Goal: Check status: Check status

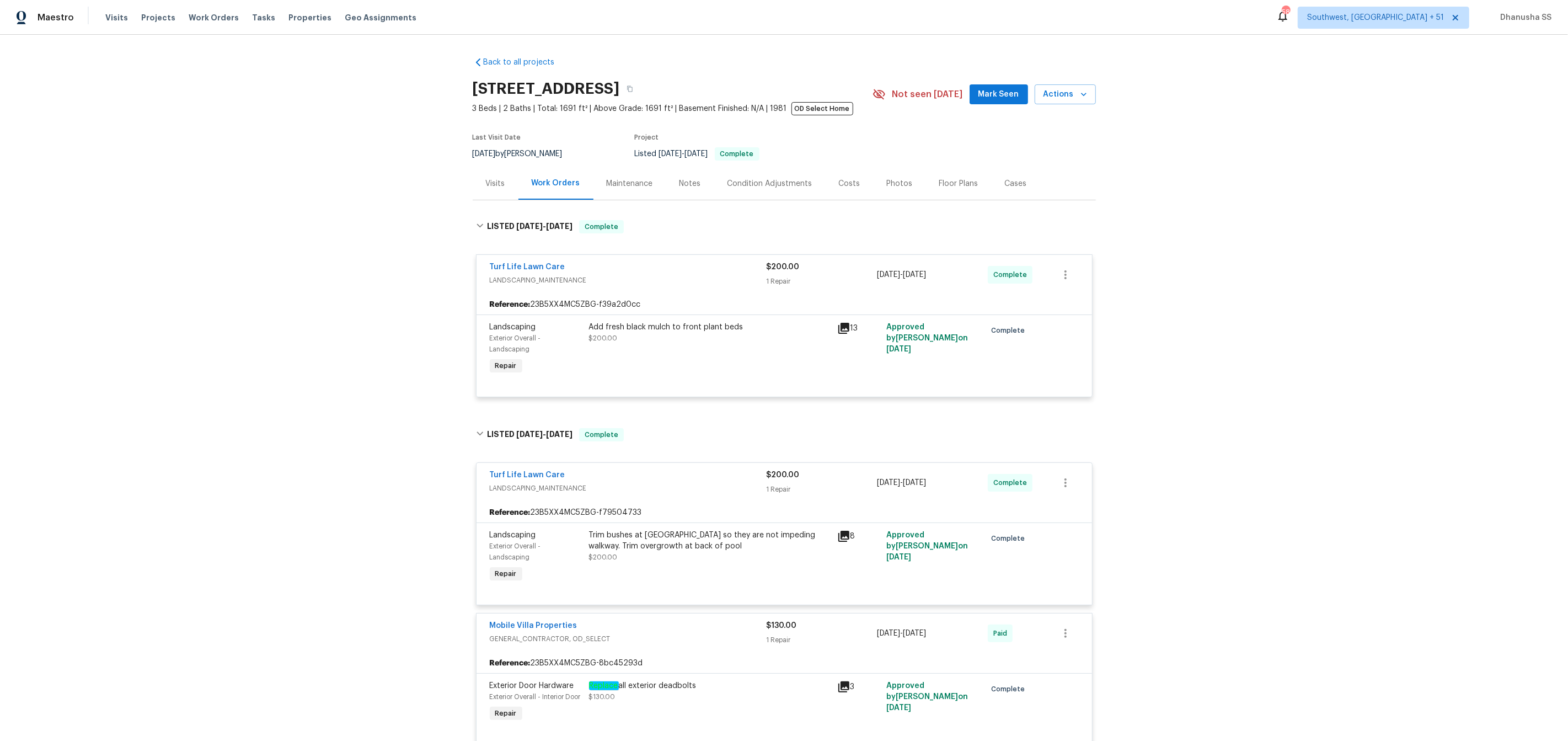
scroll to position [5723, 0]
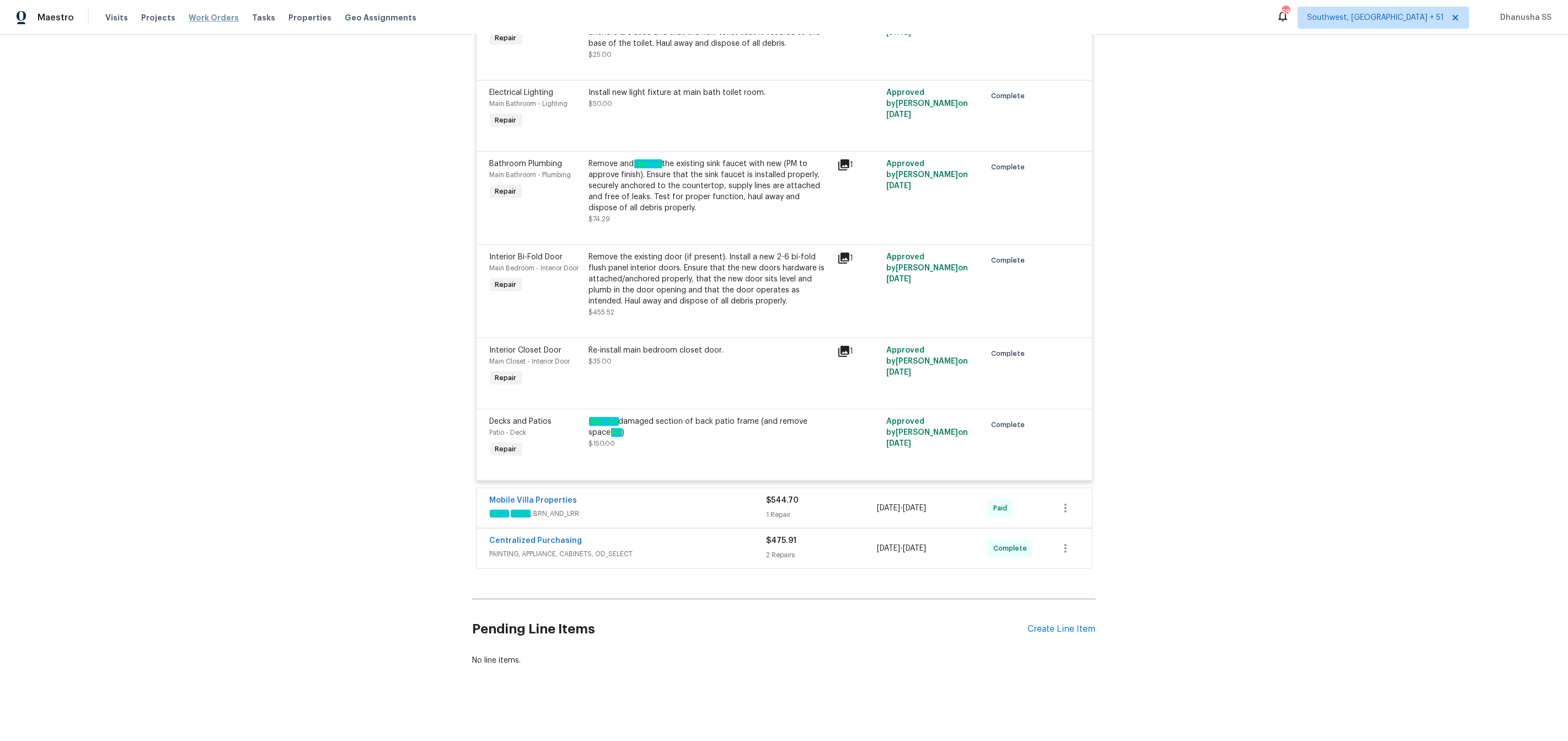
click at [208, 13] on span "Work Orders" at bounding box center [213, 18] width 50 height 11
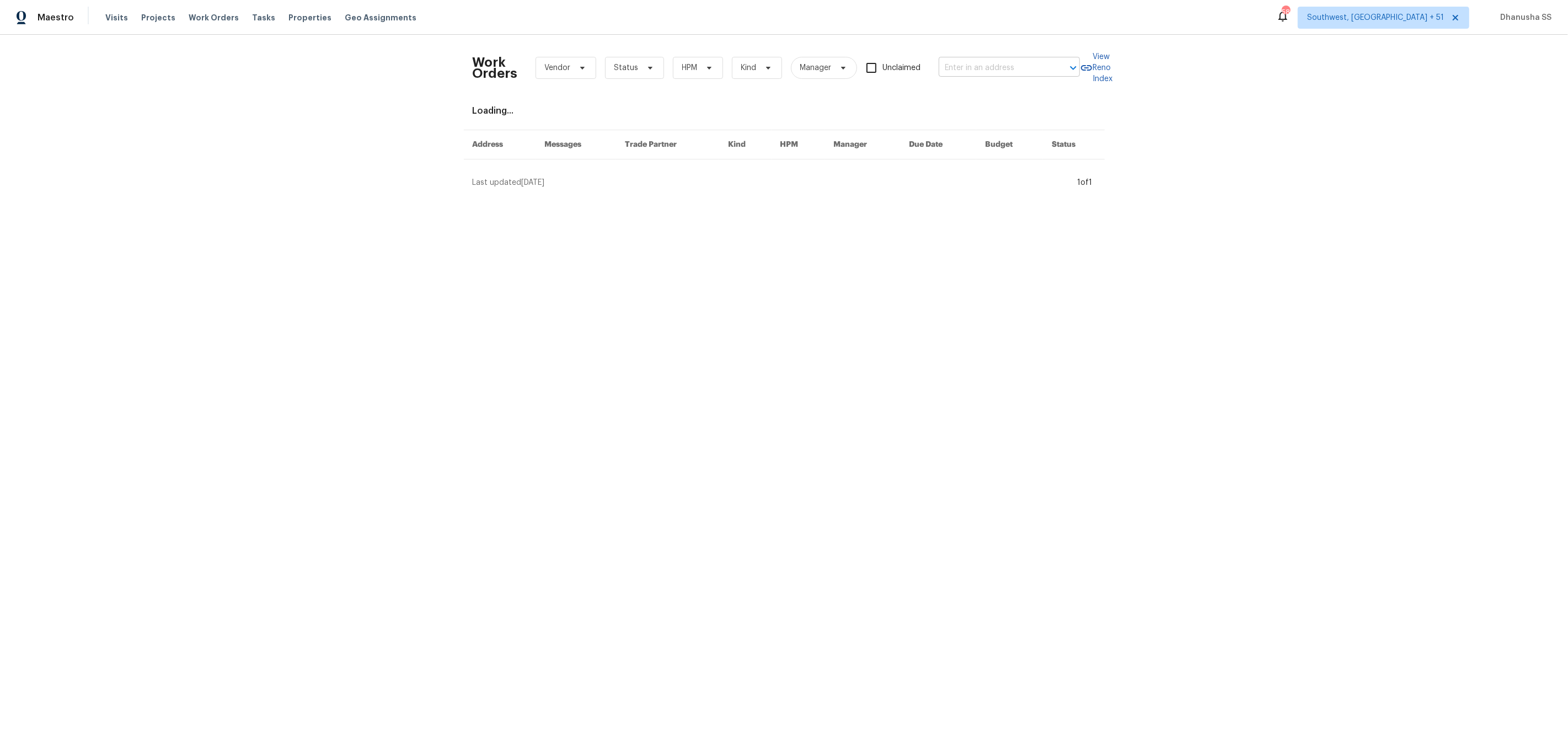
click at [966, 73] on input "text" at bounding box center [993, 67] width 110 height 17
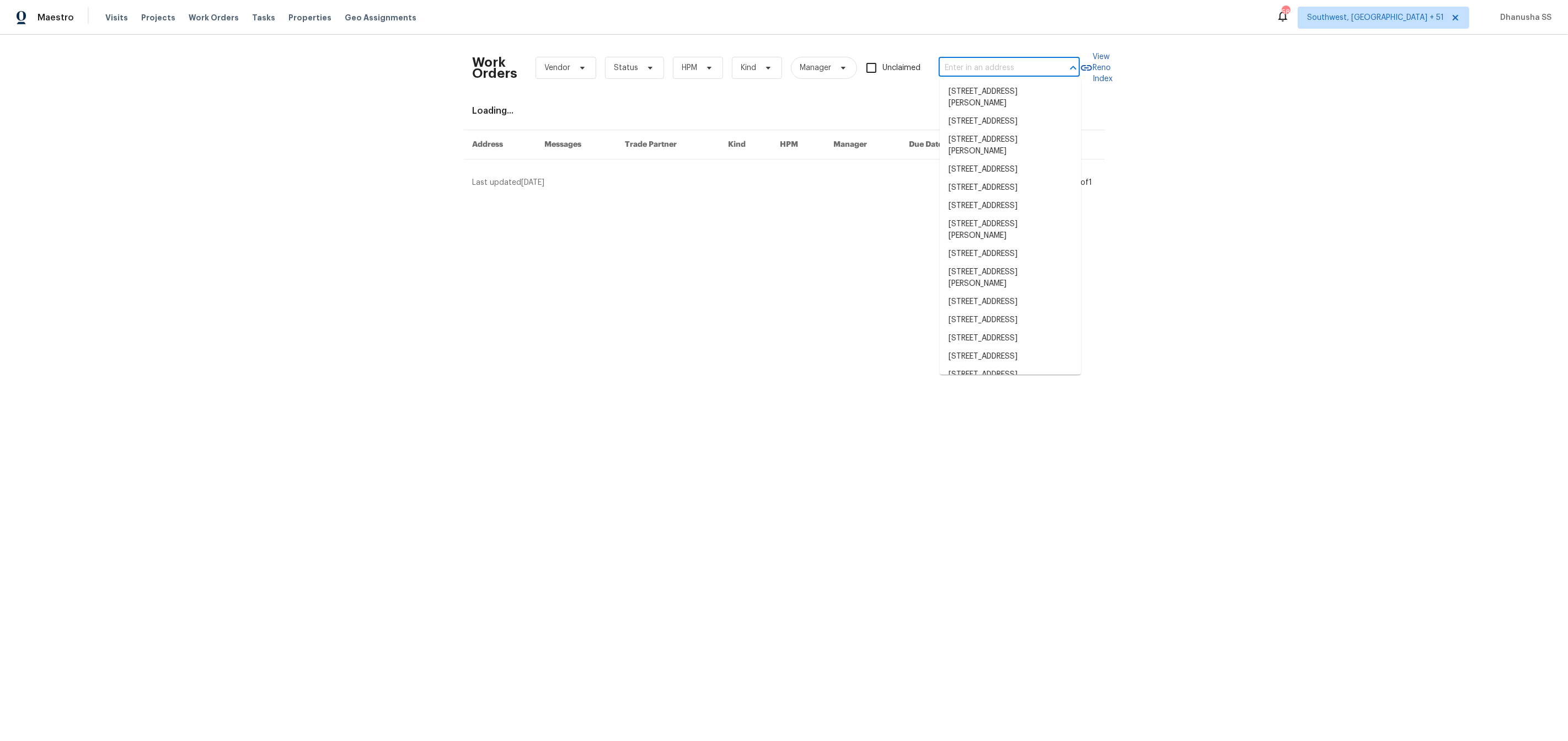
paste input "1009 Cherry Ln, Elgin, SC 29045"
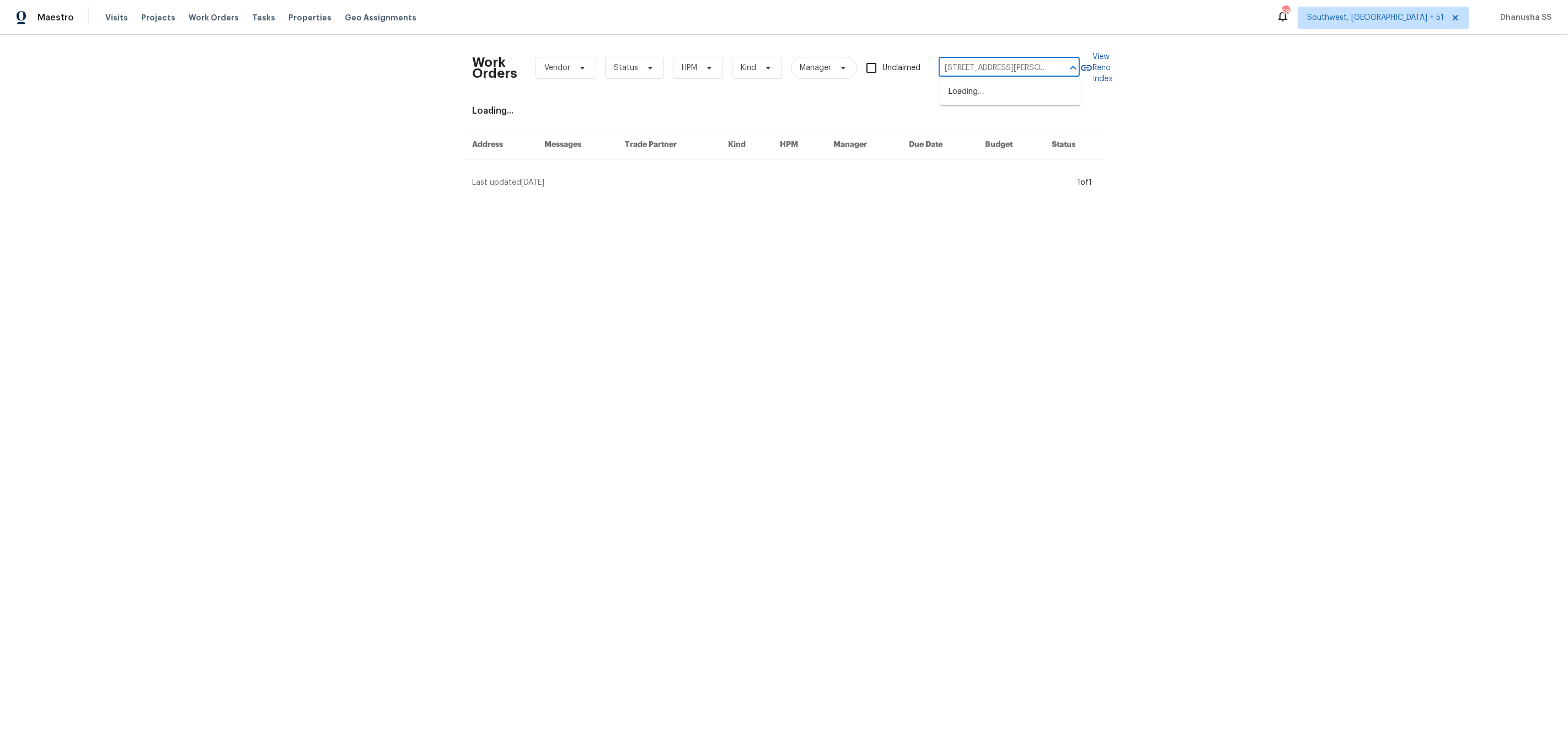
scroll to position [0, 13]
type input "1009 Cherry Ln, Elgin, SC 29045"
click at [971, 99] on li "1009 Cherry Ln, Elgin, SC 29045" at bounding box center [1010, 97] width 142 height 30
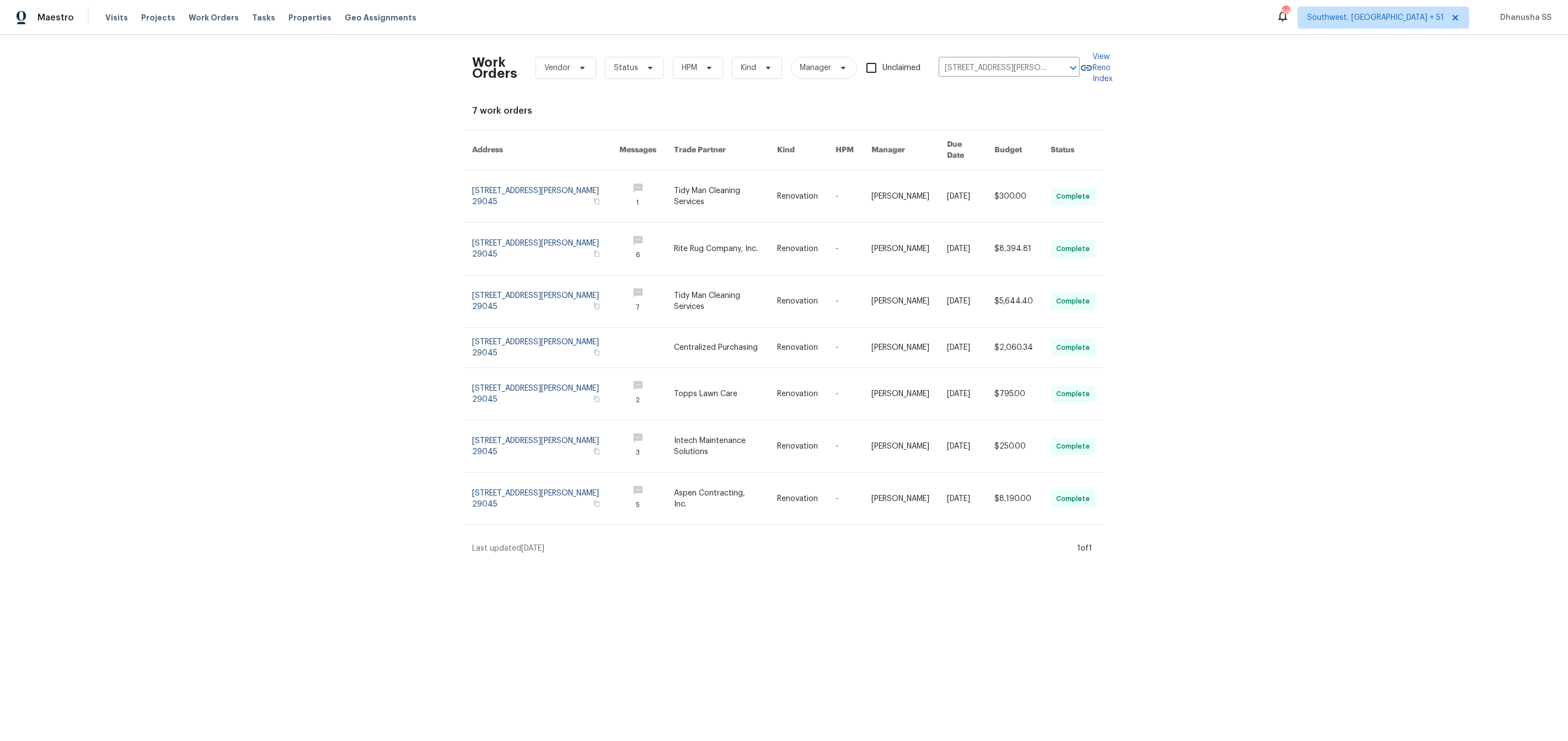
click at [692, 189] on link at bounding box center [725, 196] width 103 height 52
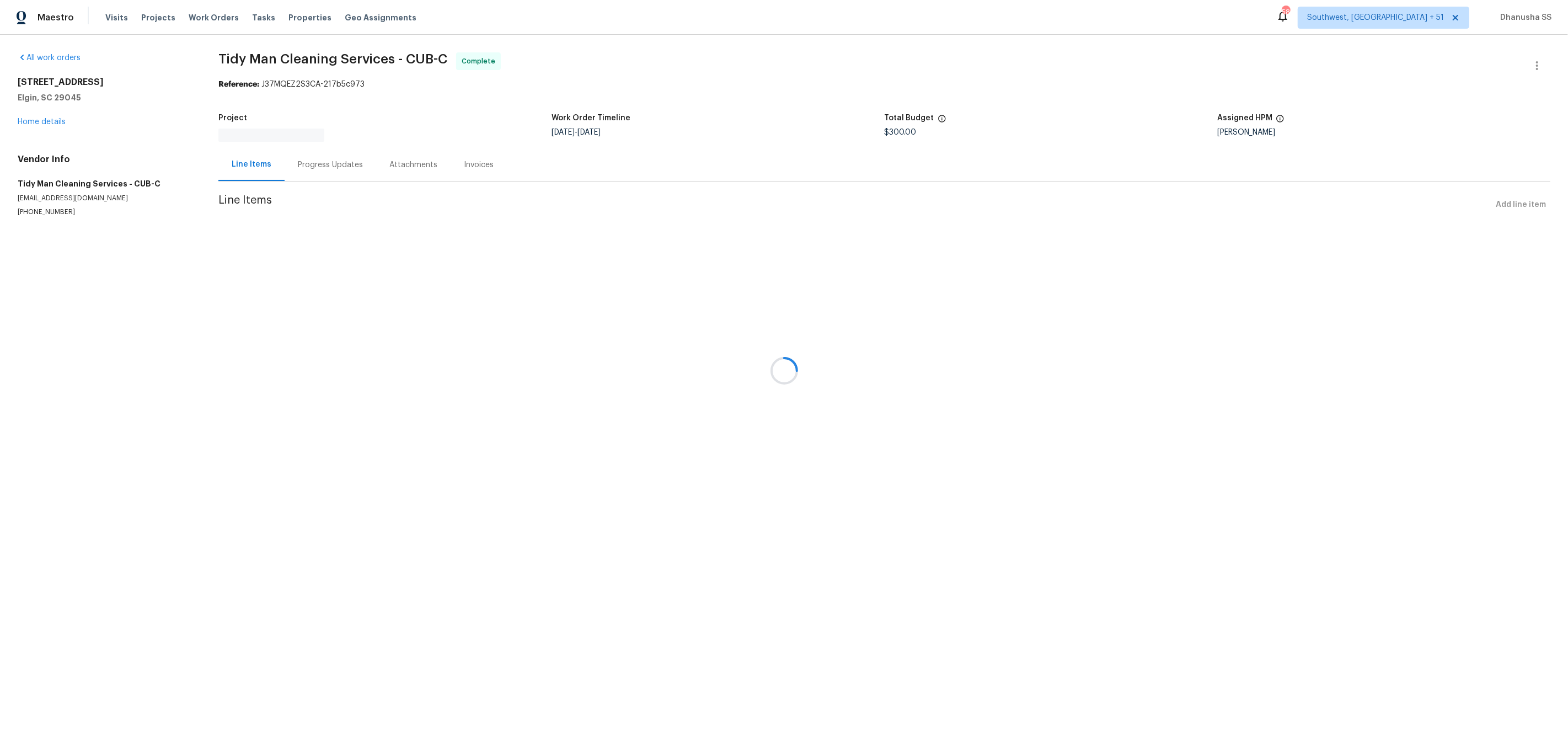
click at [51, 126] on div at bounding box center [784, 370] width 1568 height 741
click at [52, 118] on div at bounding box center [784, 370] width 1568 height 741
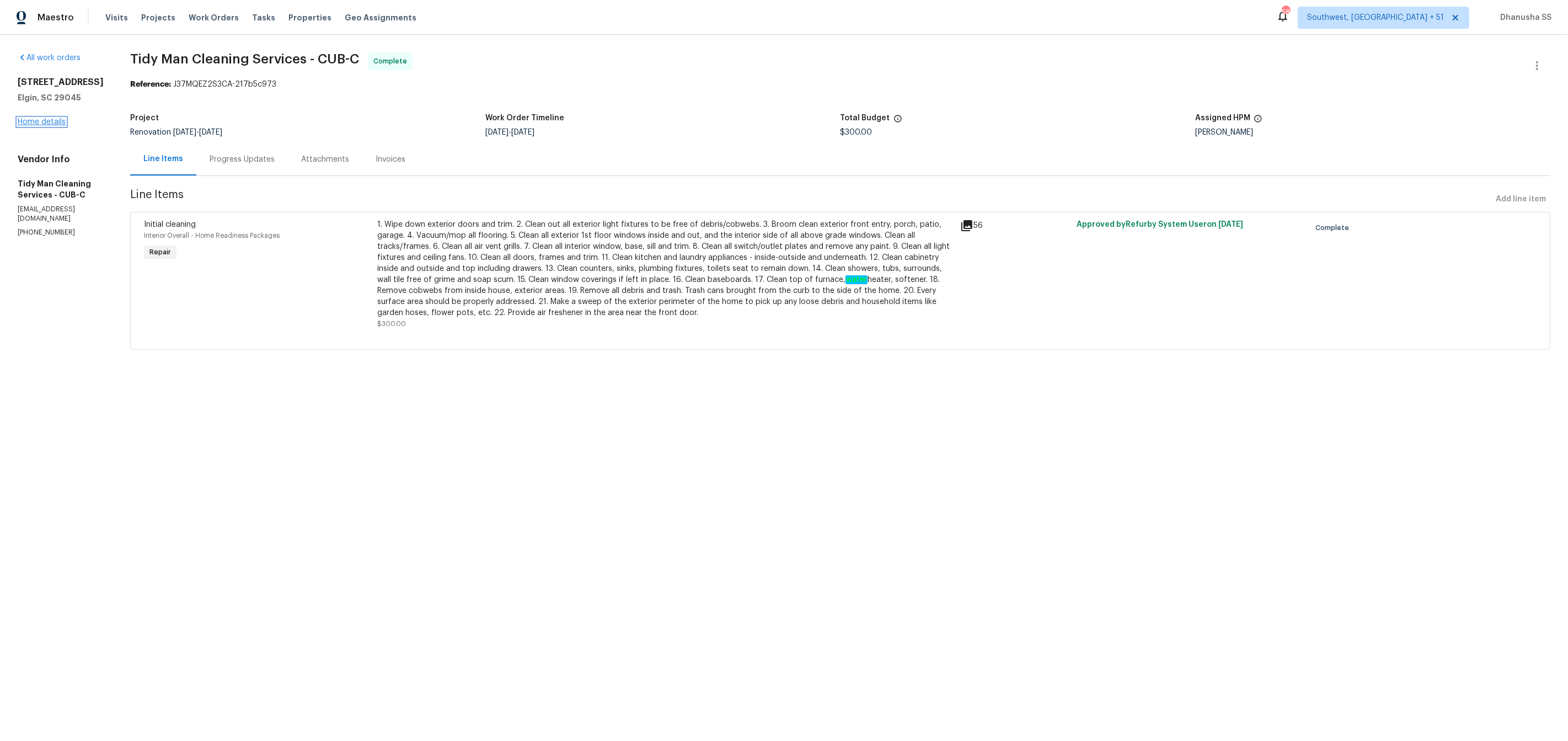
click at [51, 126] on link "Home details" at bounding box center [42, 122] width 48 height 8
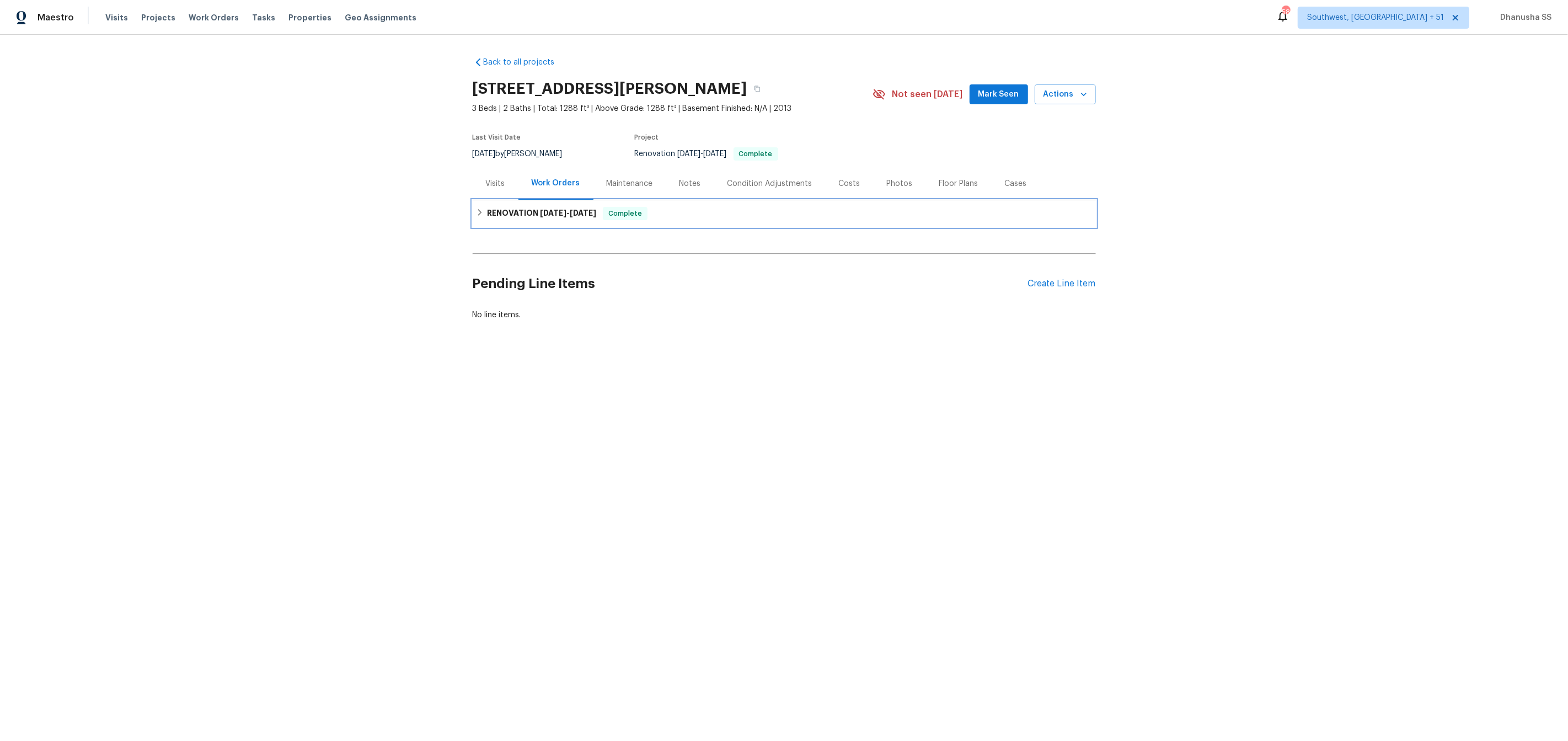
click at [656, 217] on div "RENOVATION 9/18/25 - 10/3/25 Complete" at bounding box center [784, 214] width 617 height 13
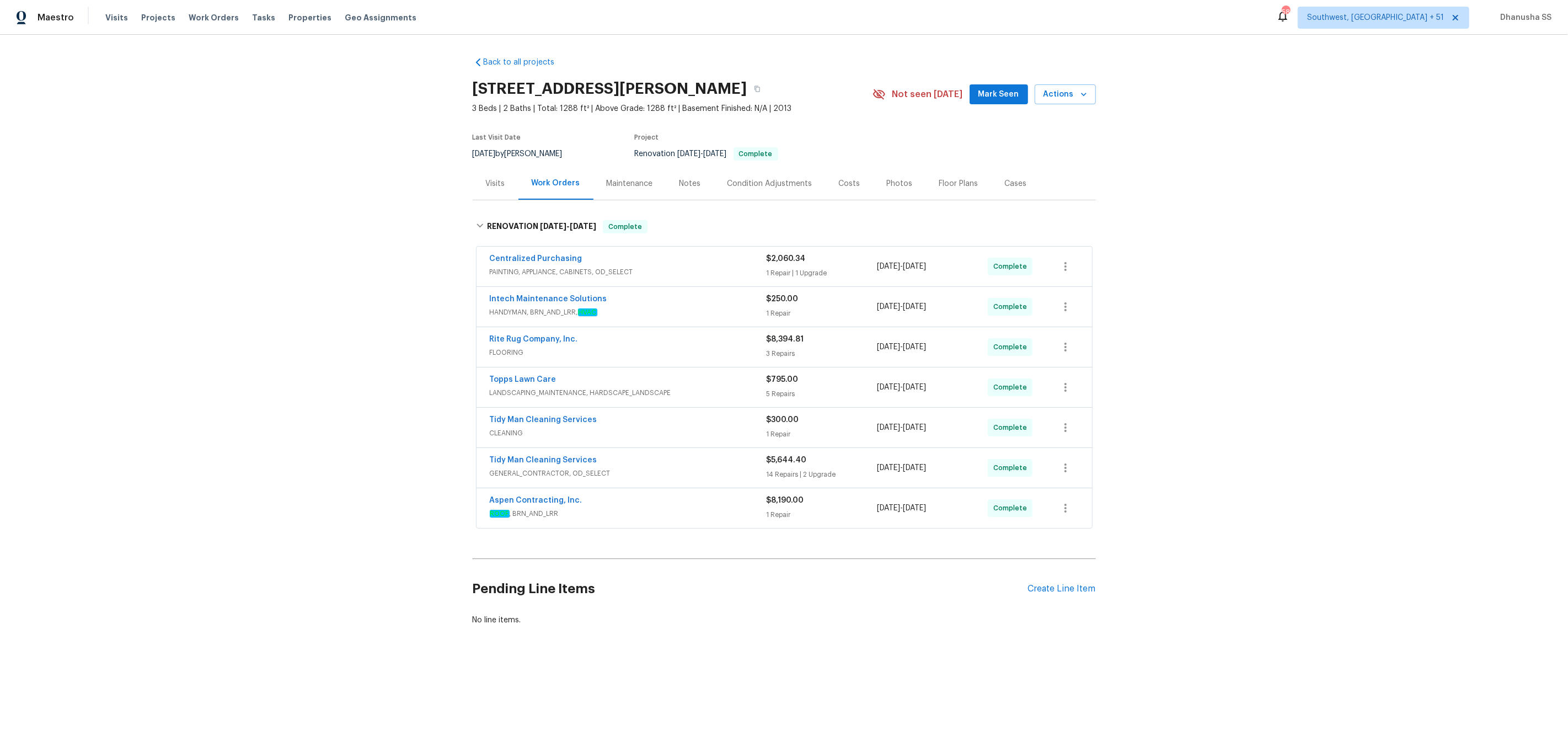
click at [505, 195] on div "Visits" at bounding box center [495, 183] width 46 height 32
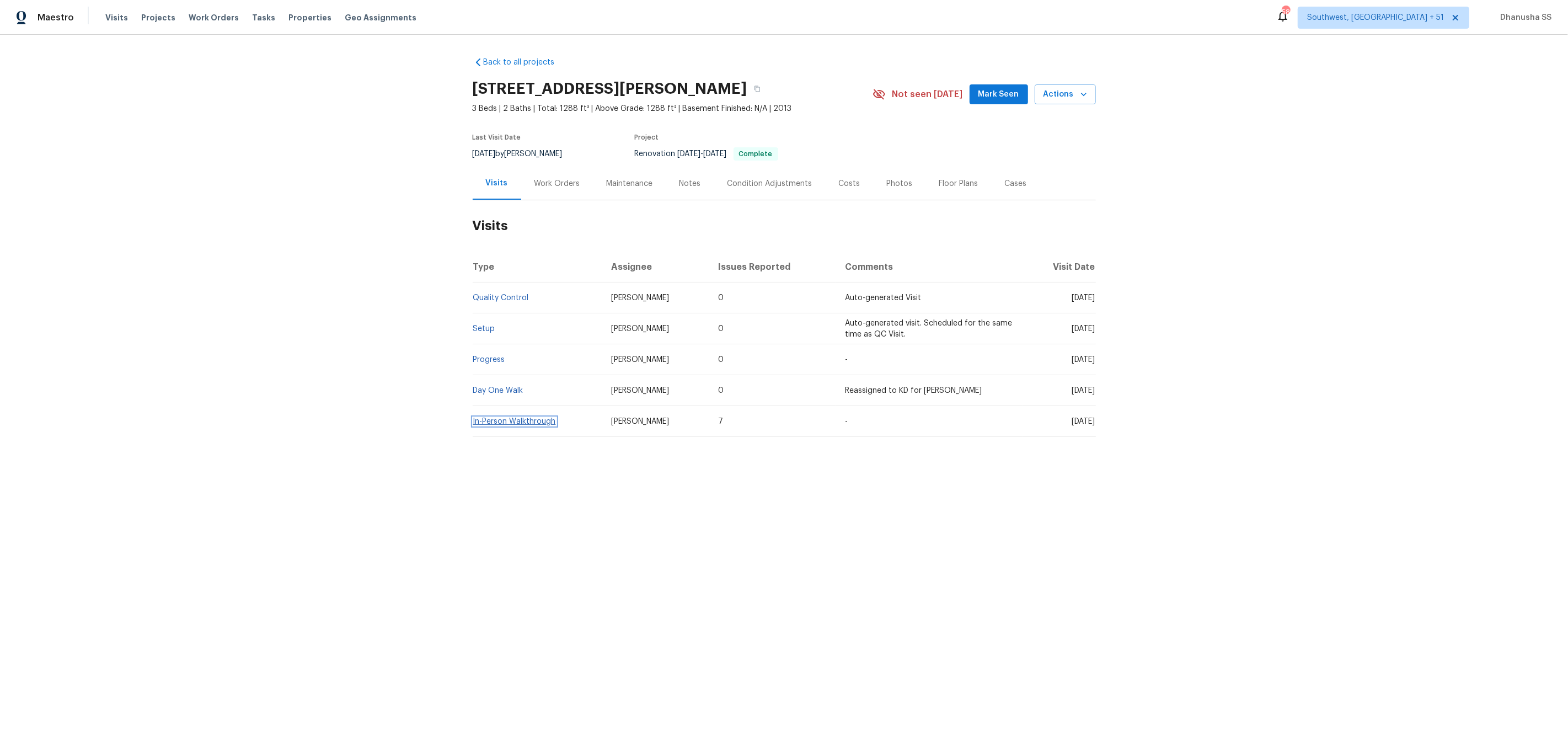
click at [523, 424] on link "In-Person Walkthrough" at bounding box center [515, 422] width 82 height 8
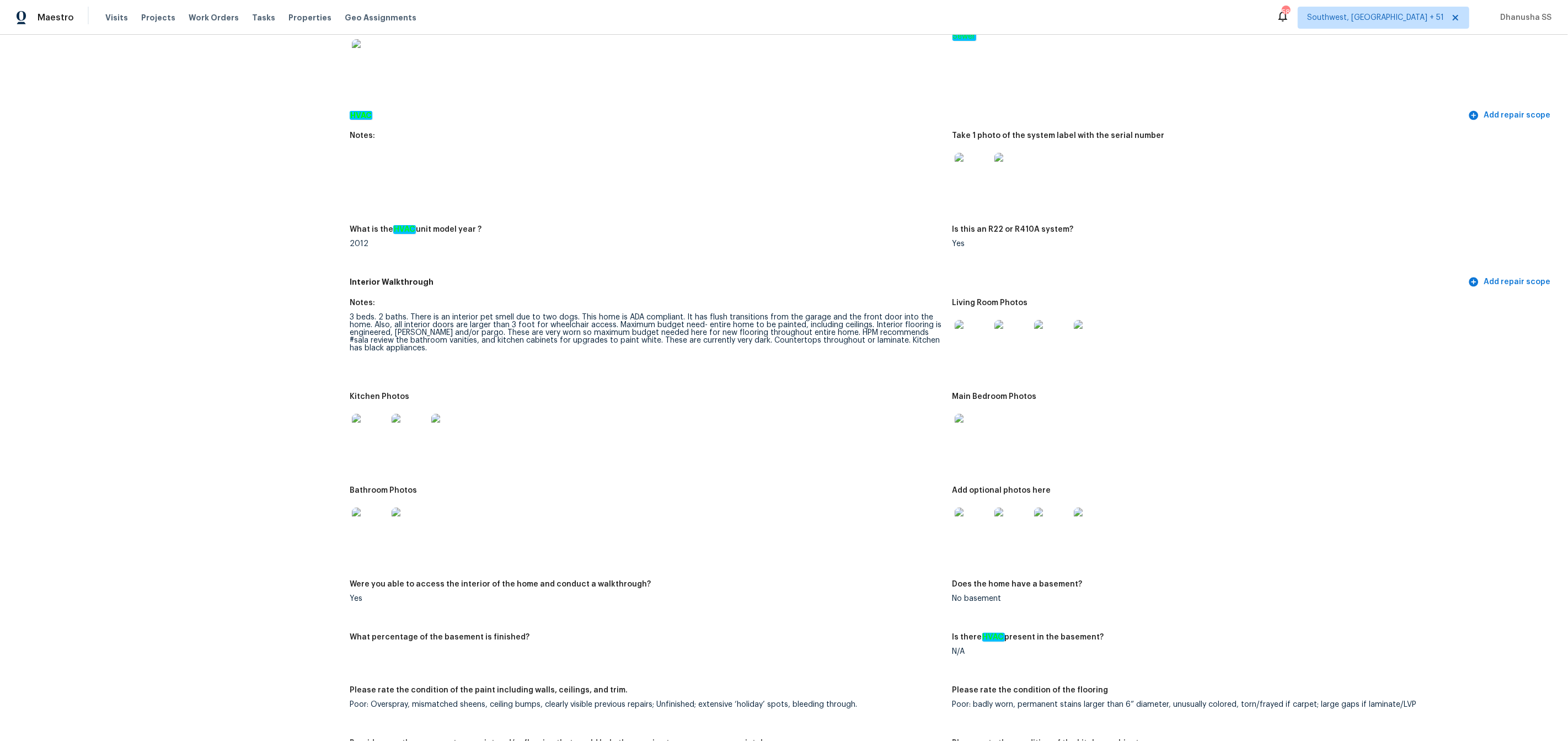
scroll to position [745, 0]
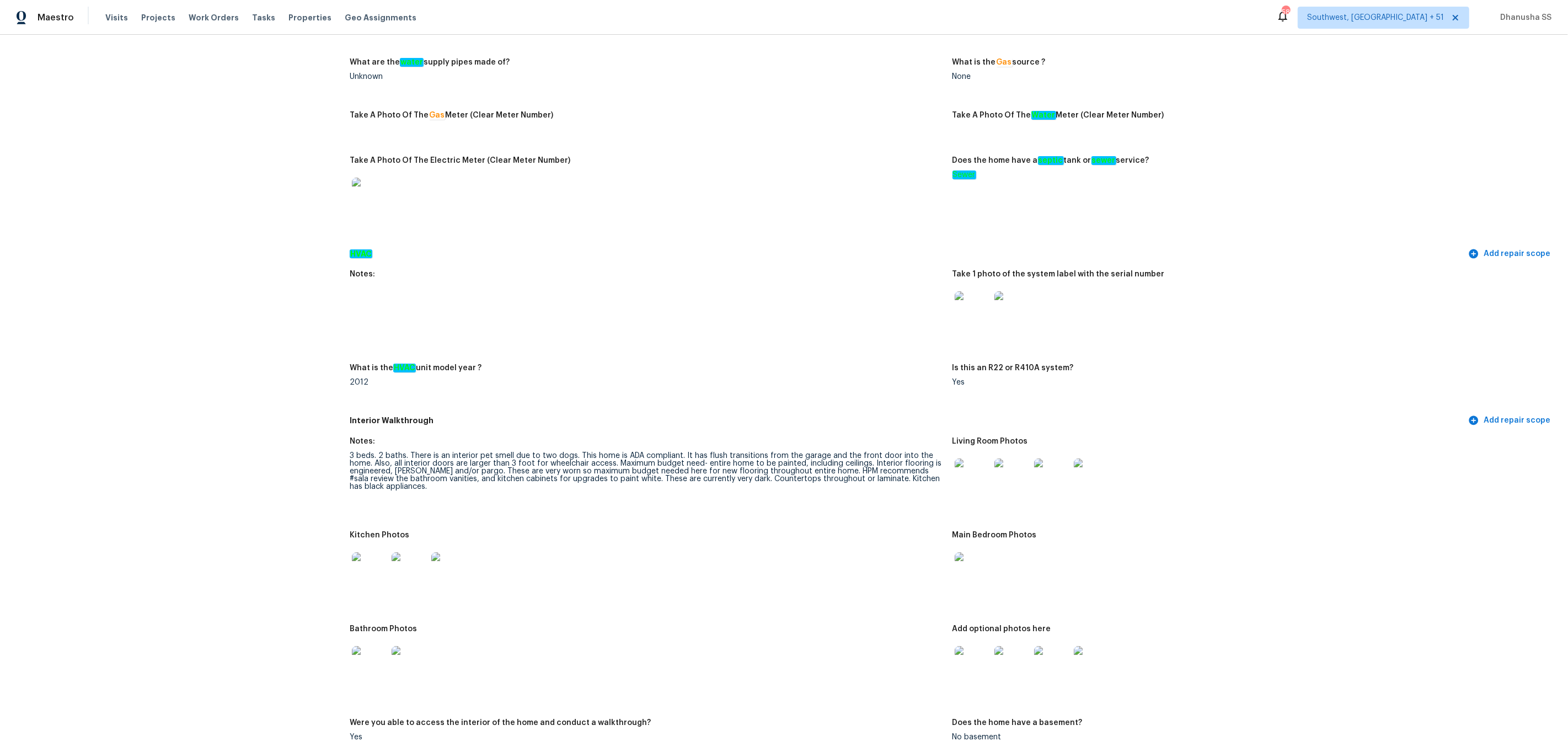
click at [1020, 302] on img at bounding box center [1011, 309] width 35 height 35
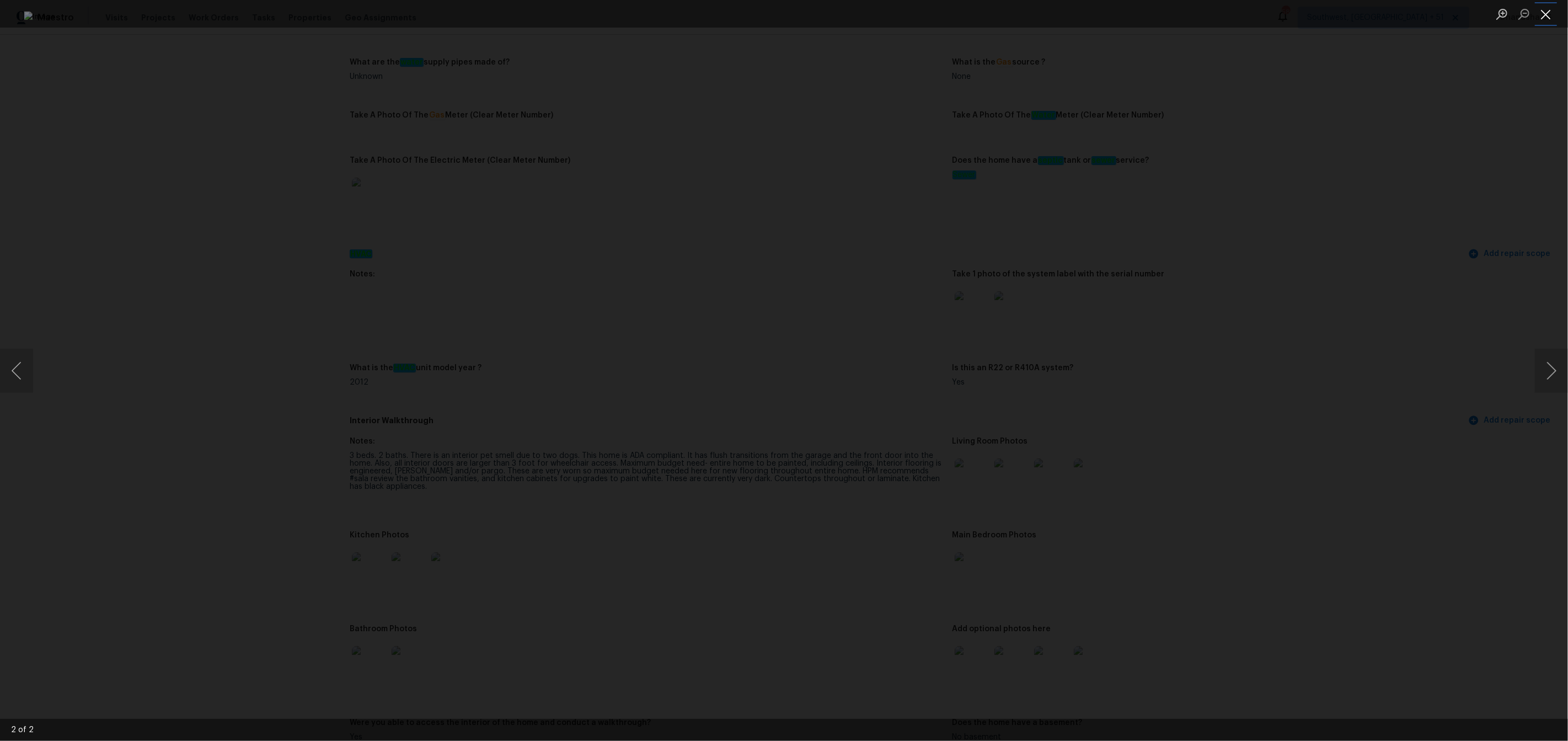
click at [1542, 20] on button "Close lightbox" at bounding box center [1546, 14] width 22 height 20
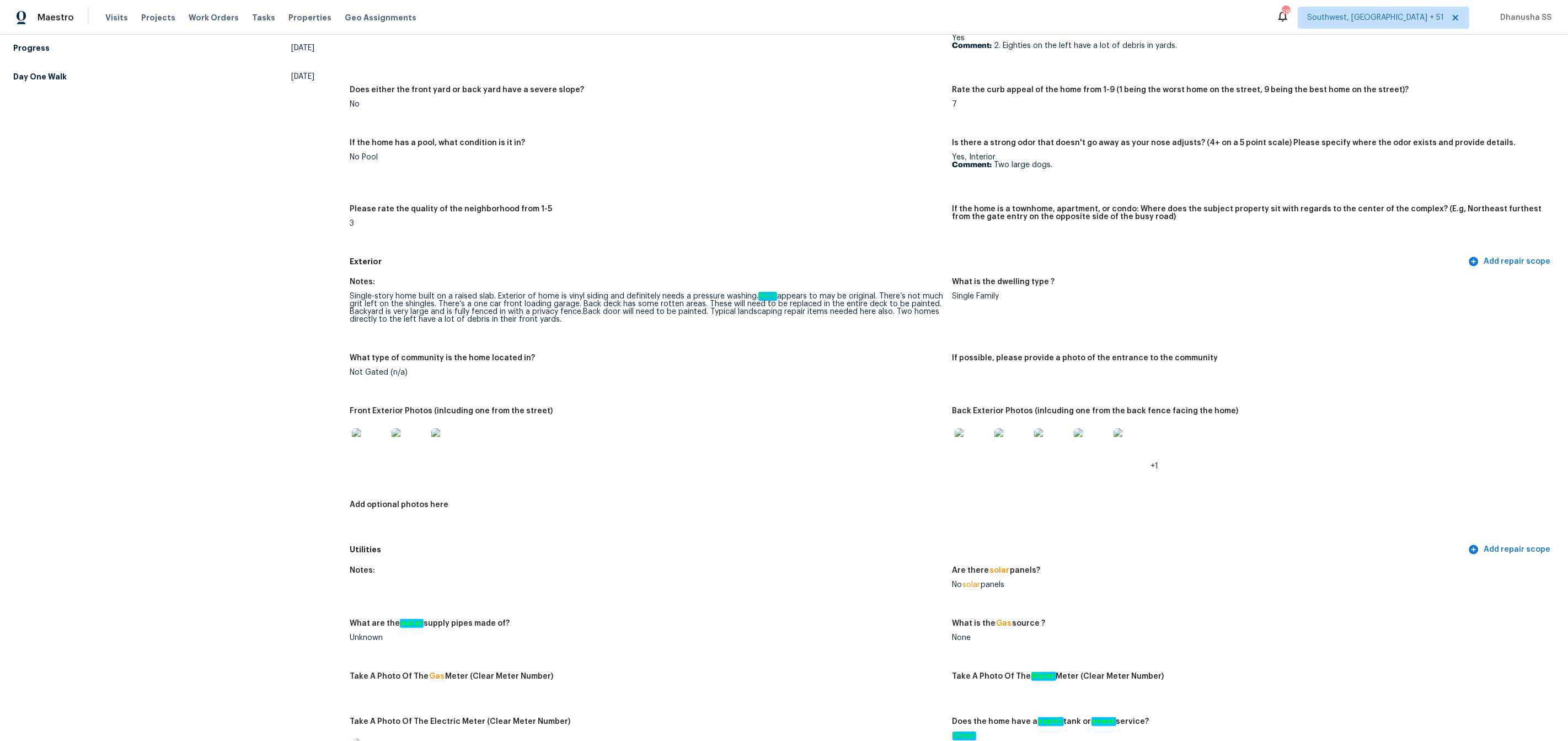
scroll to position [0, 0]
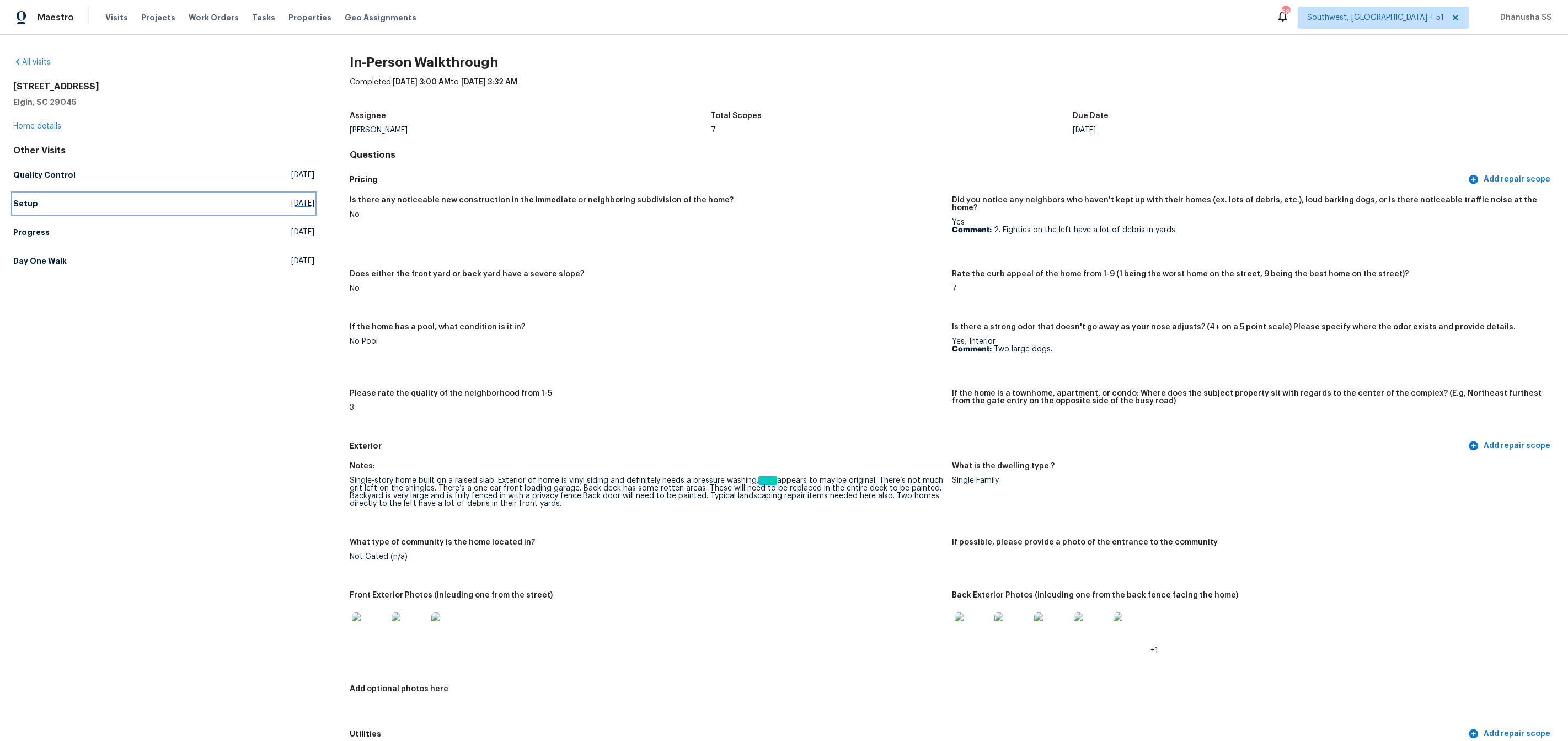
click at [30, 205] on h5 "Setup" at bounding box center [26, 204] width 25 height 11
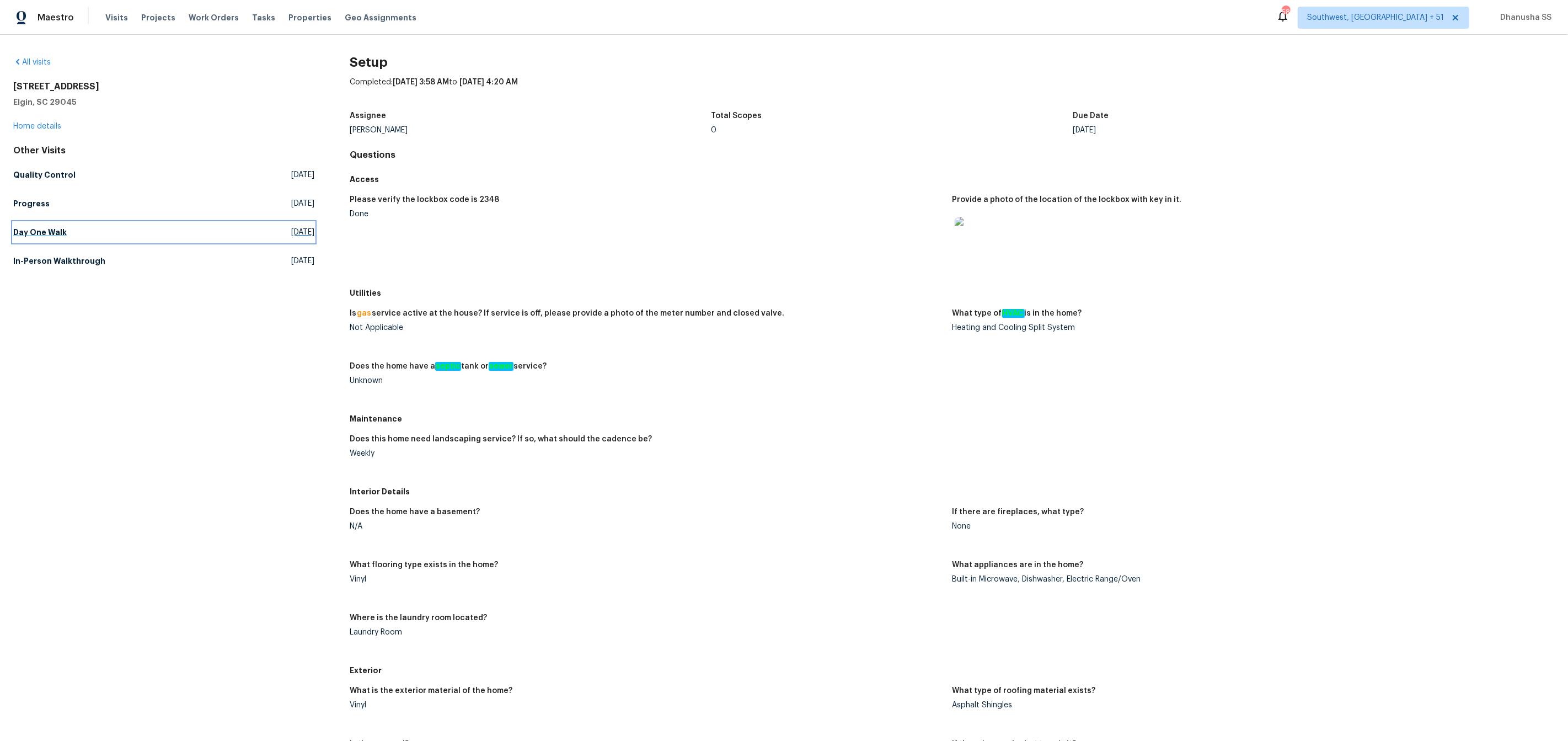
click at [45, 228] on h5 "Day One Walk" at bounding box center [40, 232] width 54 height 11
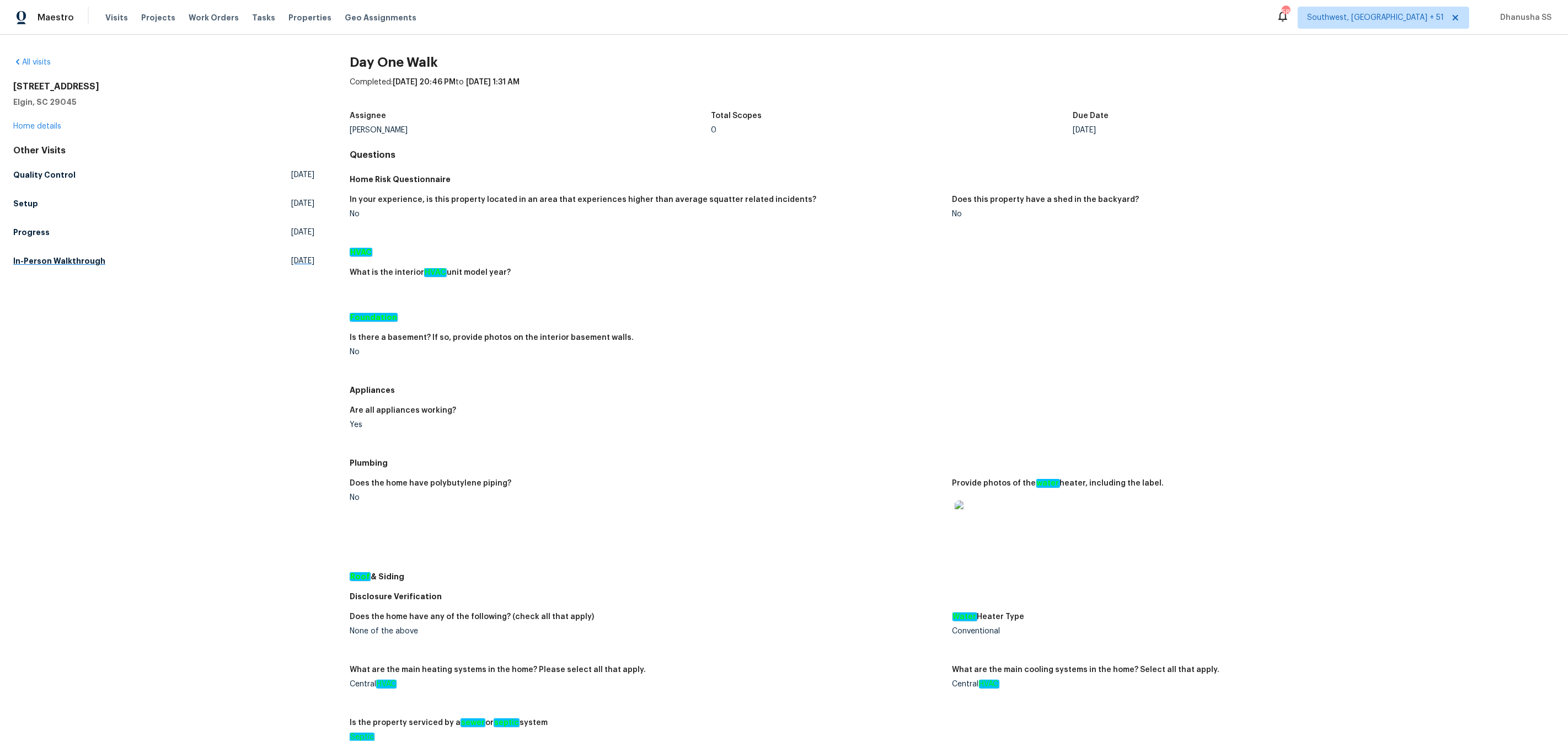
scroll to position [17, 0]
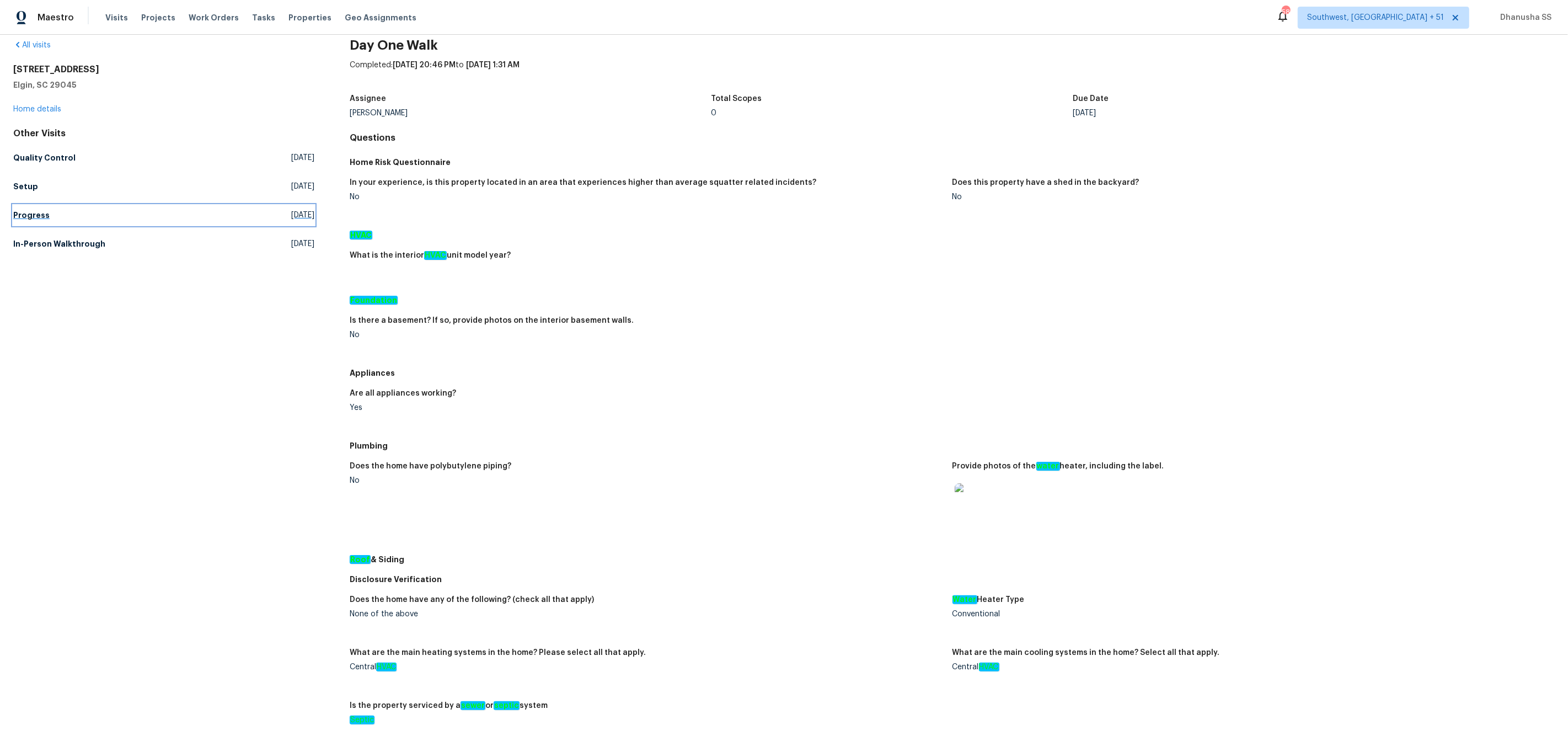
click at [33, 215] on h5 "Progress" at bounding box center [31, 215] width 37 height 11
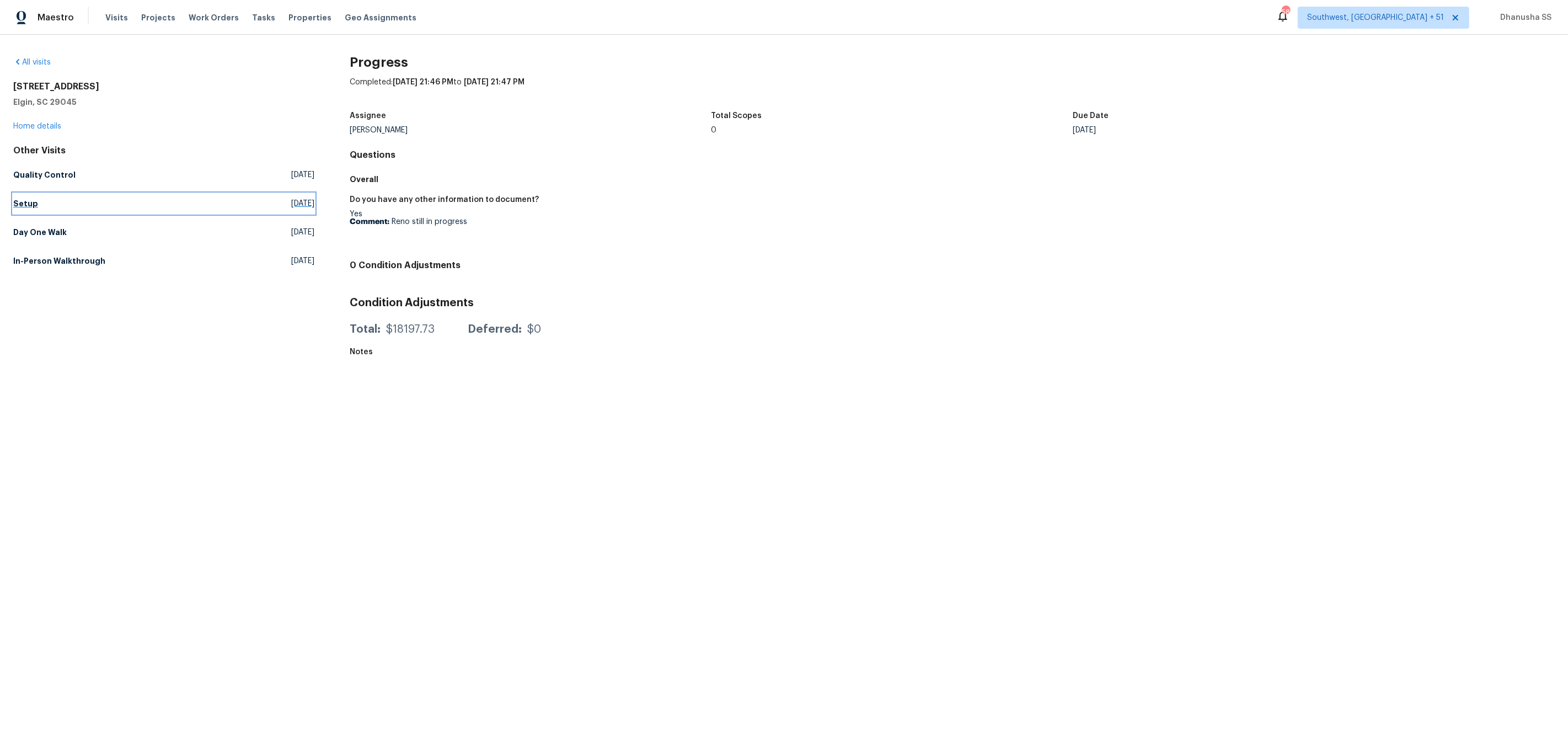
click at [45, 195] on link "Setup Mon, Oct 06 2025" at bounding box center [164, 204] width 301 height 20
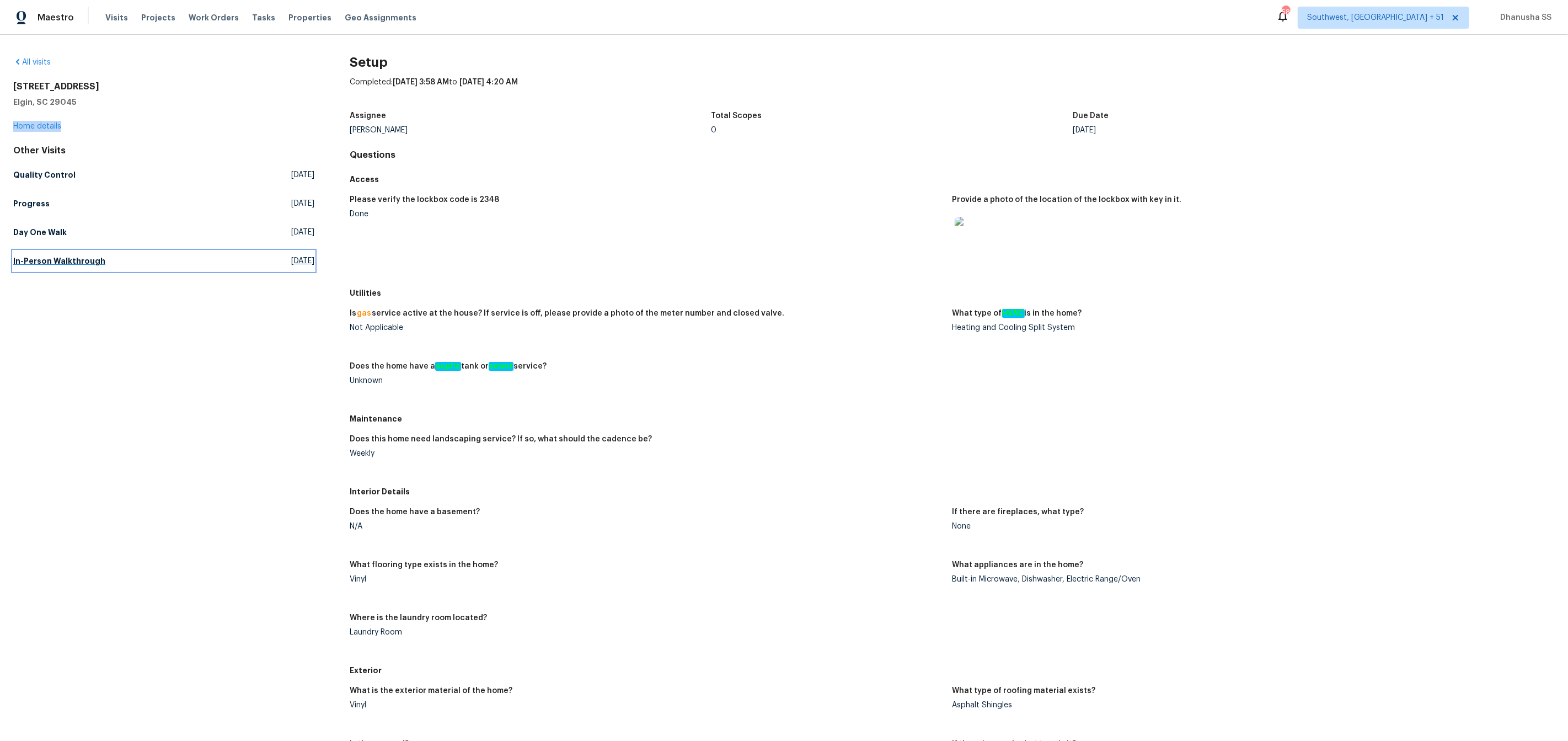
click at [54, 266] on h5 "In-Person Walkthrough" at bounding box center [59, 261] width 92 height 11
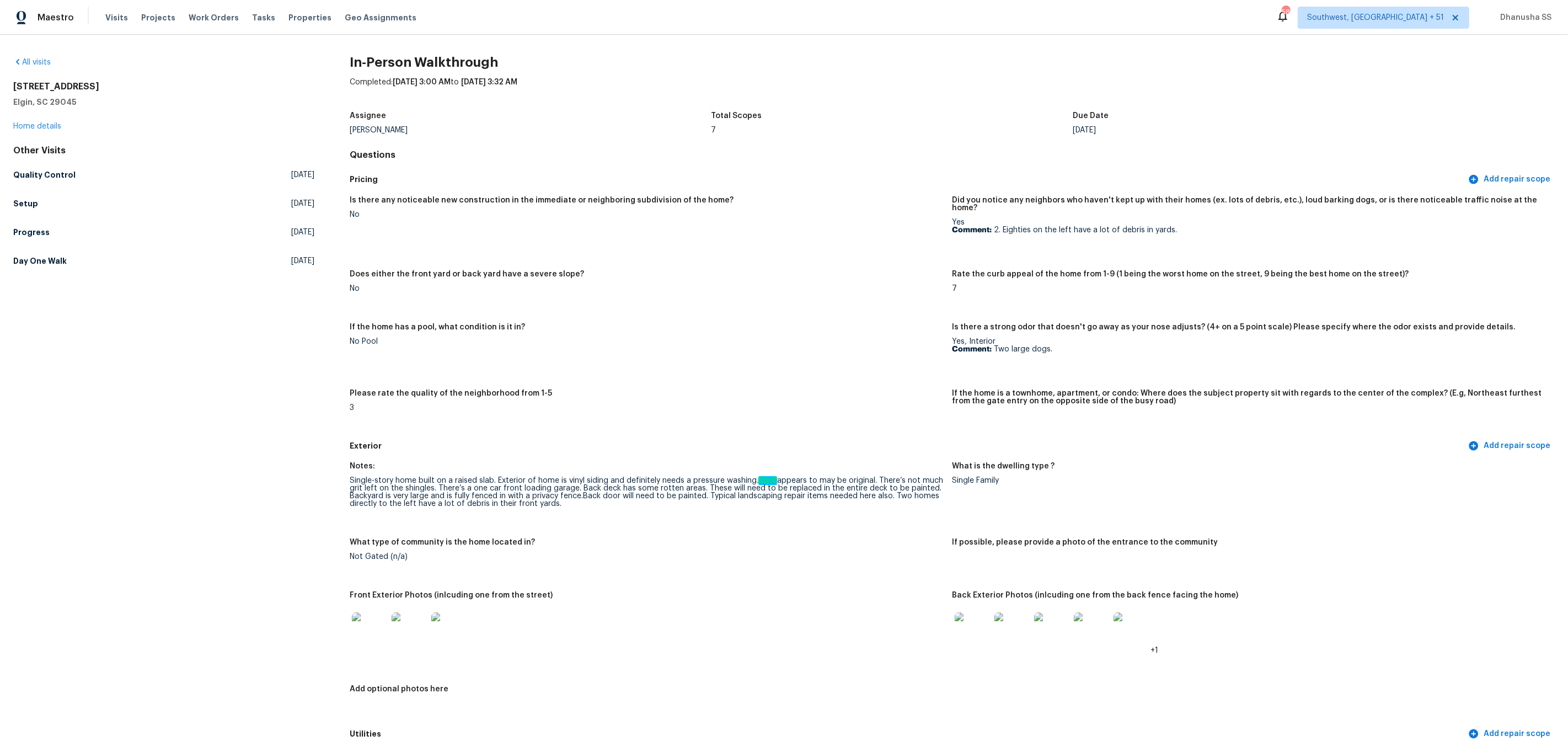
scroll to position [2027, 0]
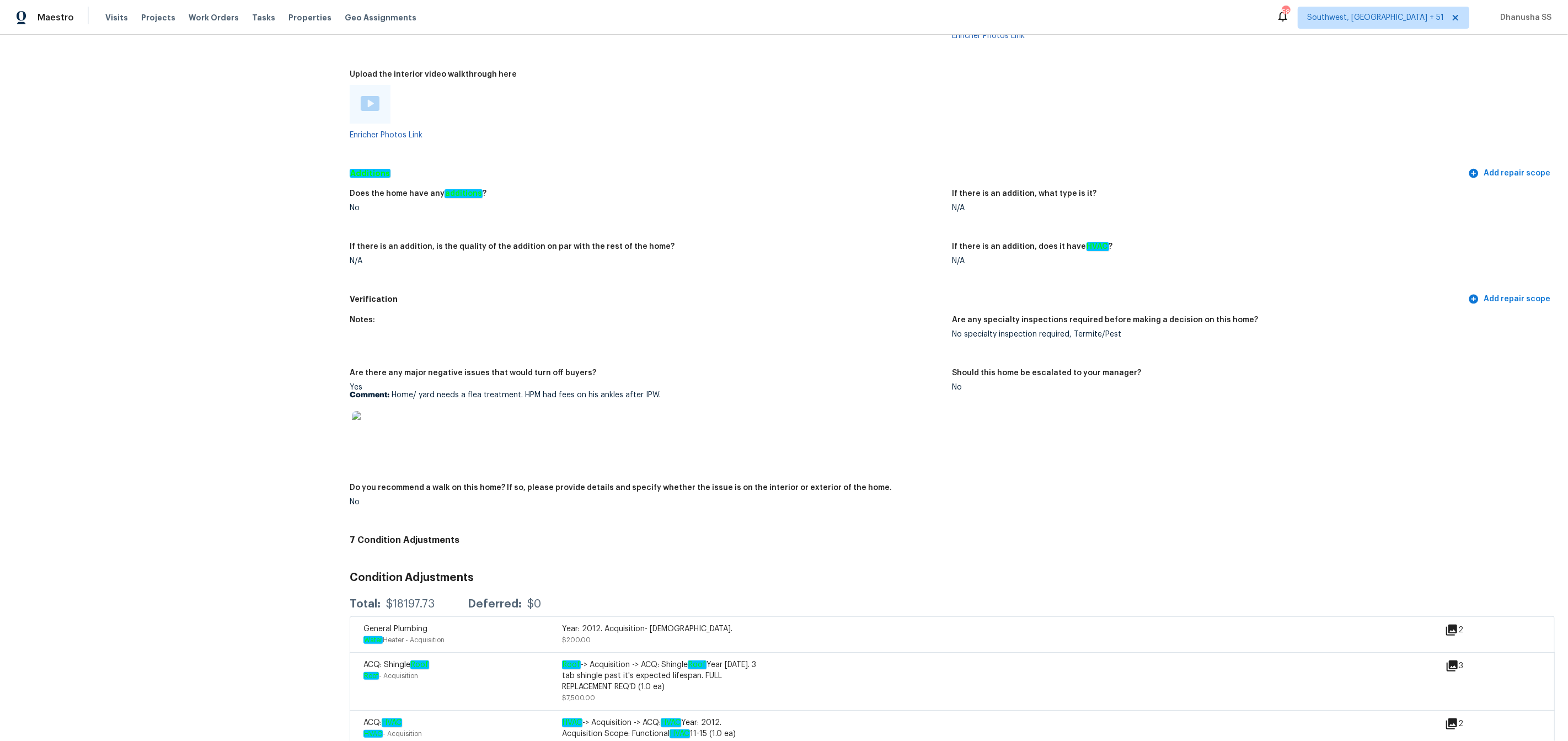
click at [366, 421] on img at bounding box center [369, 428] width 35 height 35
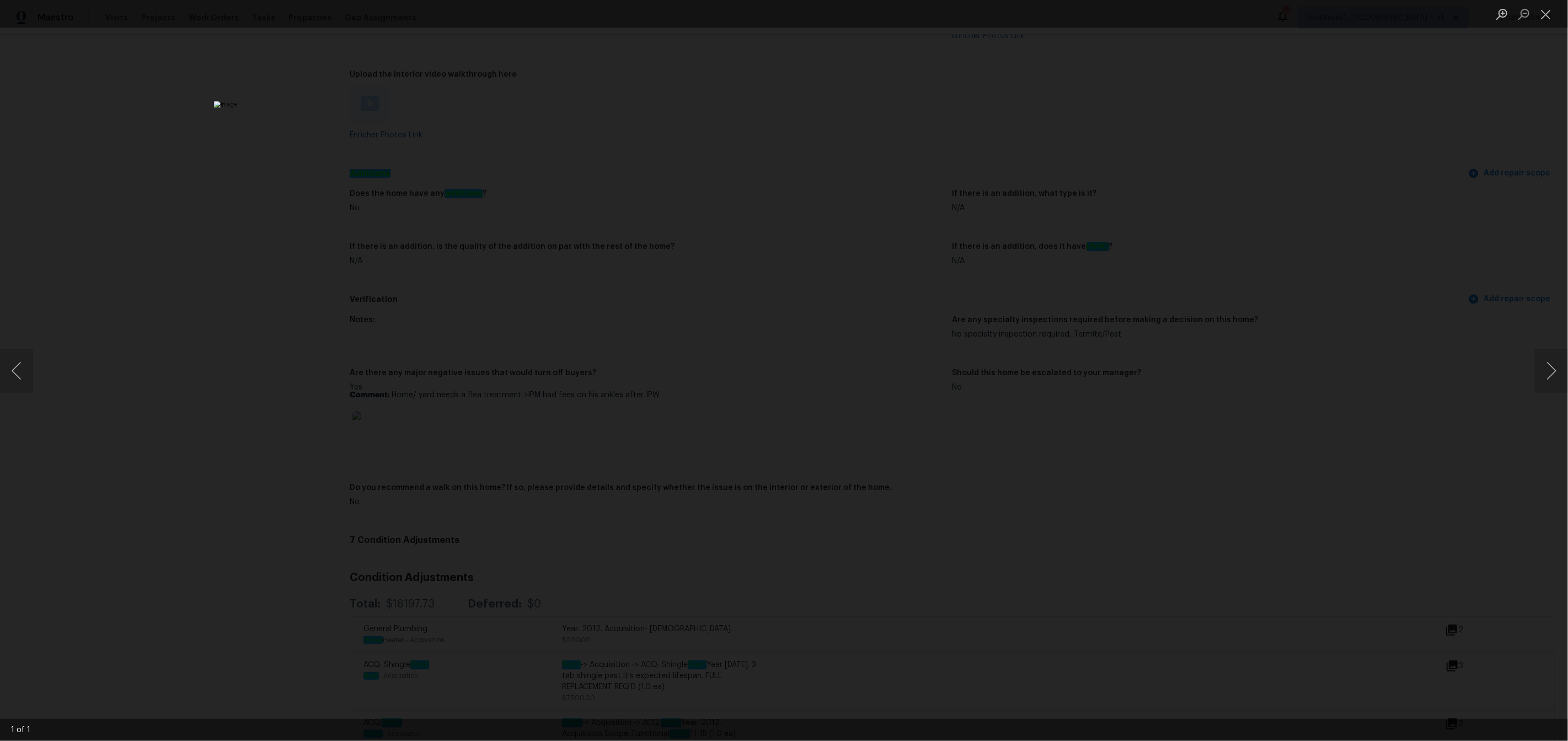
click at [369, 421] on div "Lightbox" at bounding box center [784, 370] width 1568 height 741
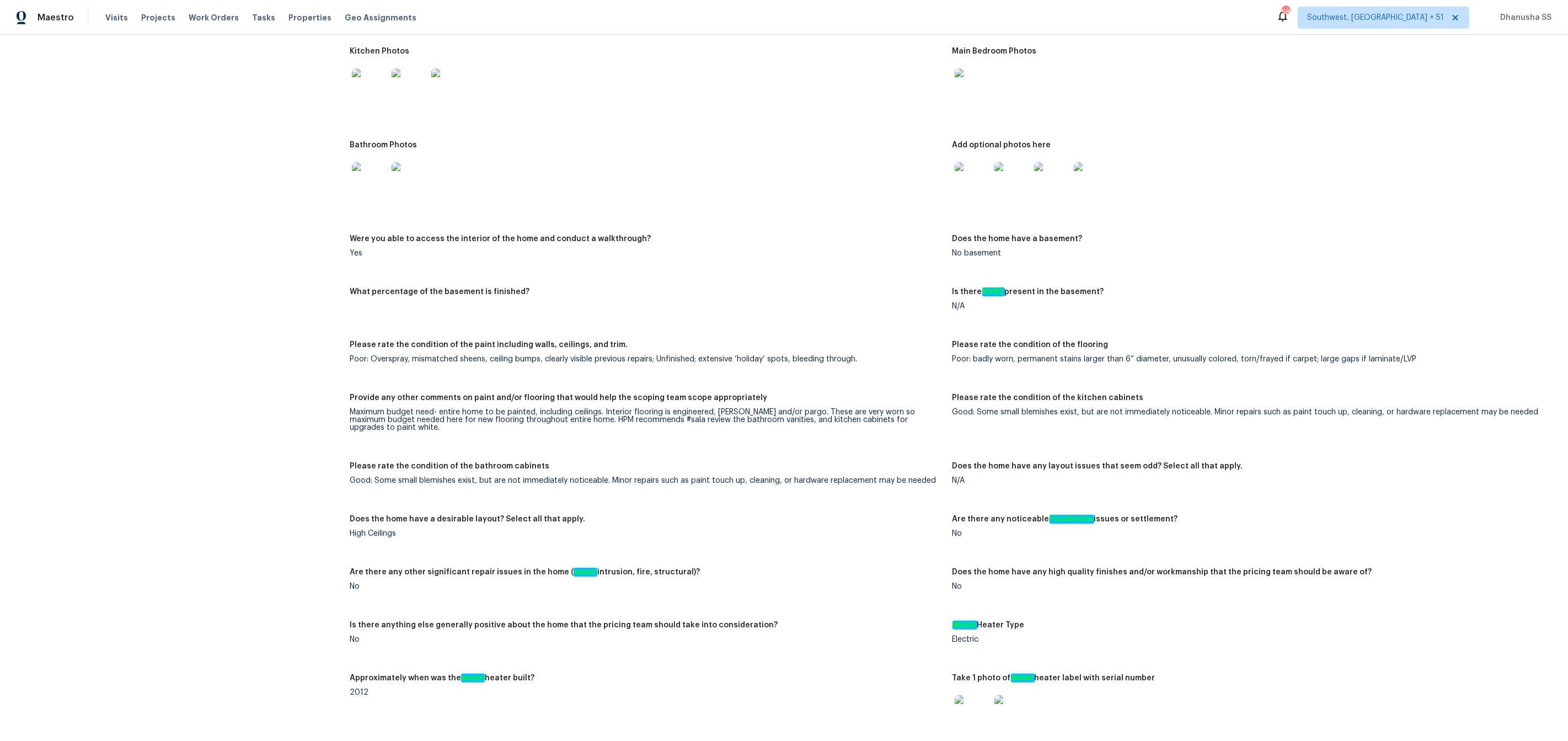
scroll to position [1443, 0]
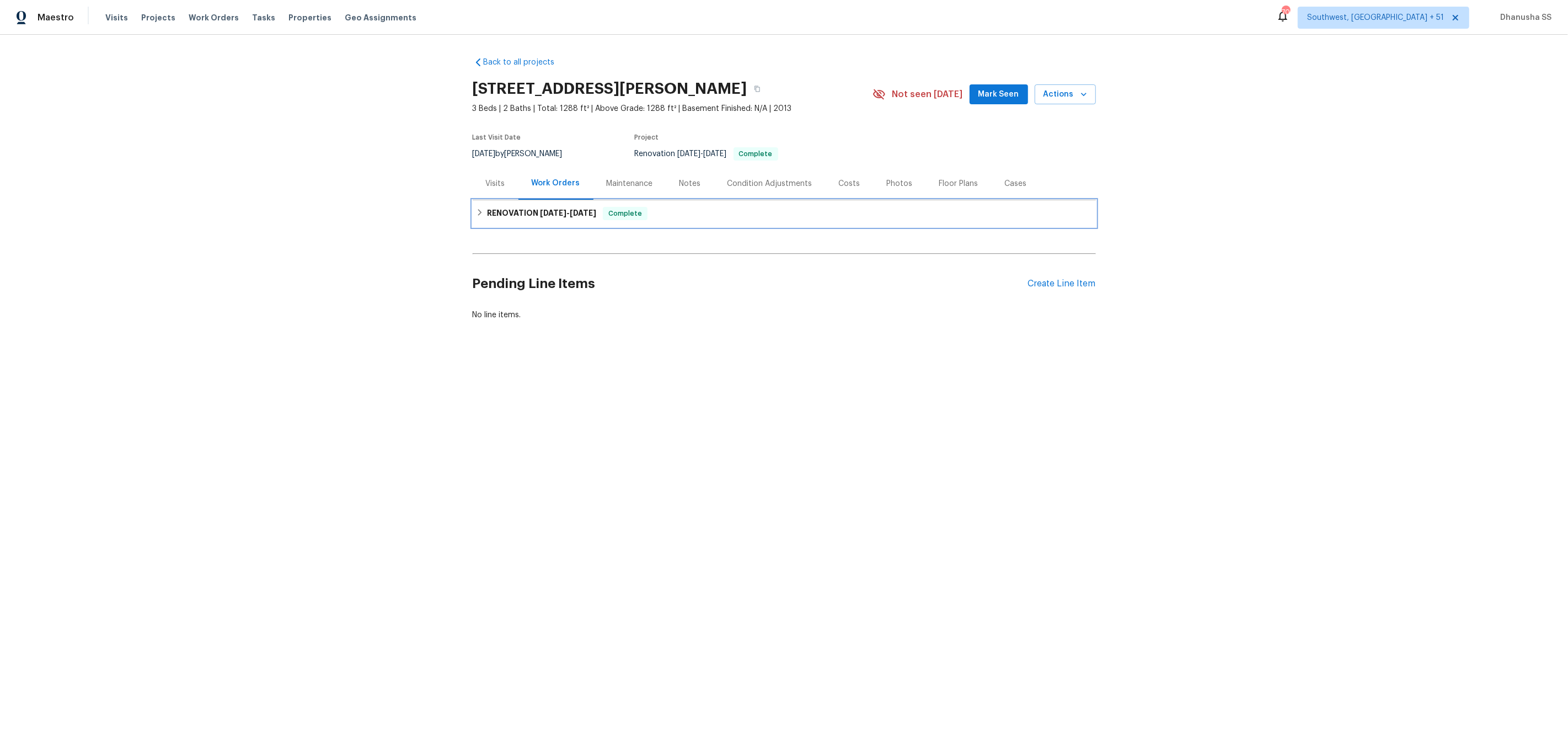
click at [681, 214] on div "RENOVATION 9/18/25 - 10/3/25 Complete" at bounding box center [784, 214] width 617 height 13
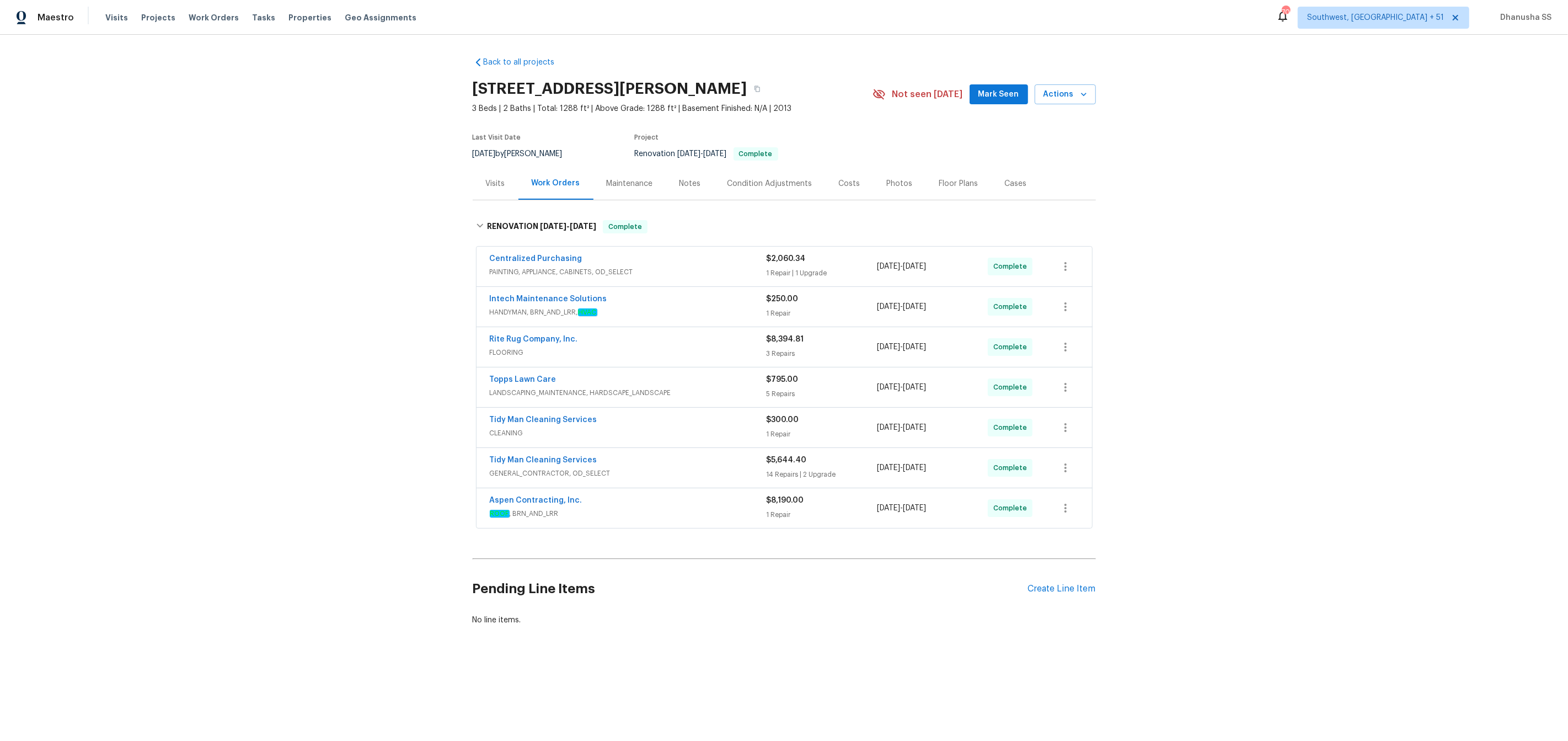
click at [742, 514] on span "ROOF , BRN_AND_LRR" at bounding box center [628, 514] width 277 height 11
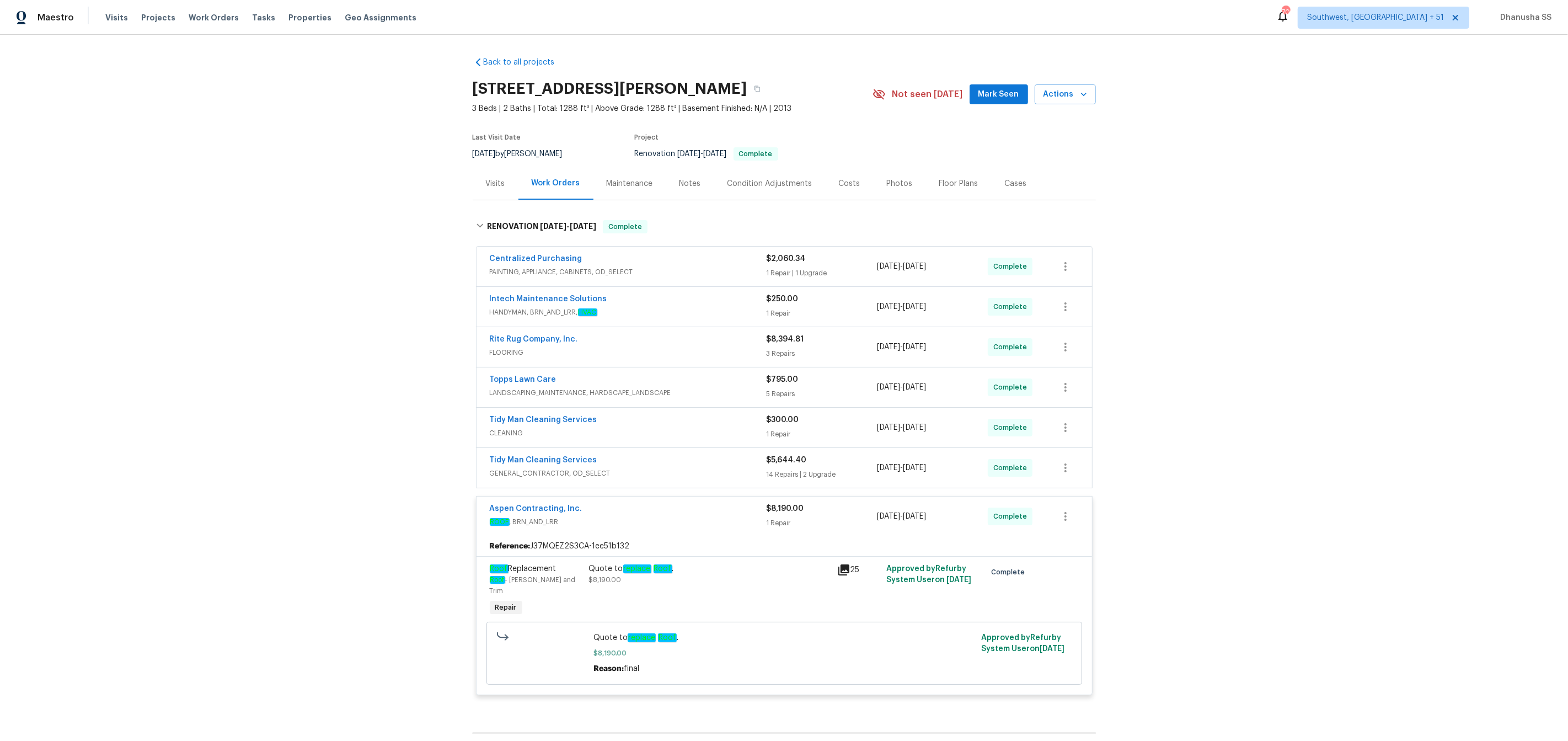
click at [712, 465] on div "Tidy Man Cleaning Services" at bounding box center [628, 461] width 277 height 13
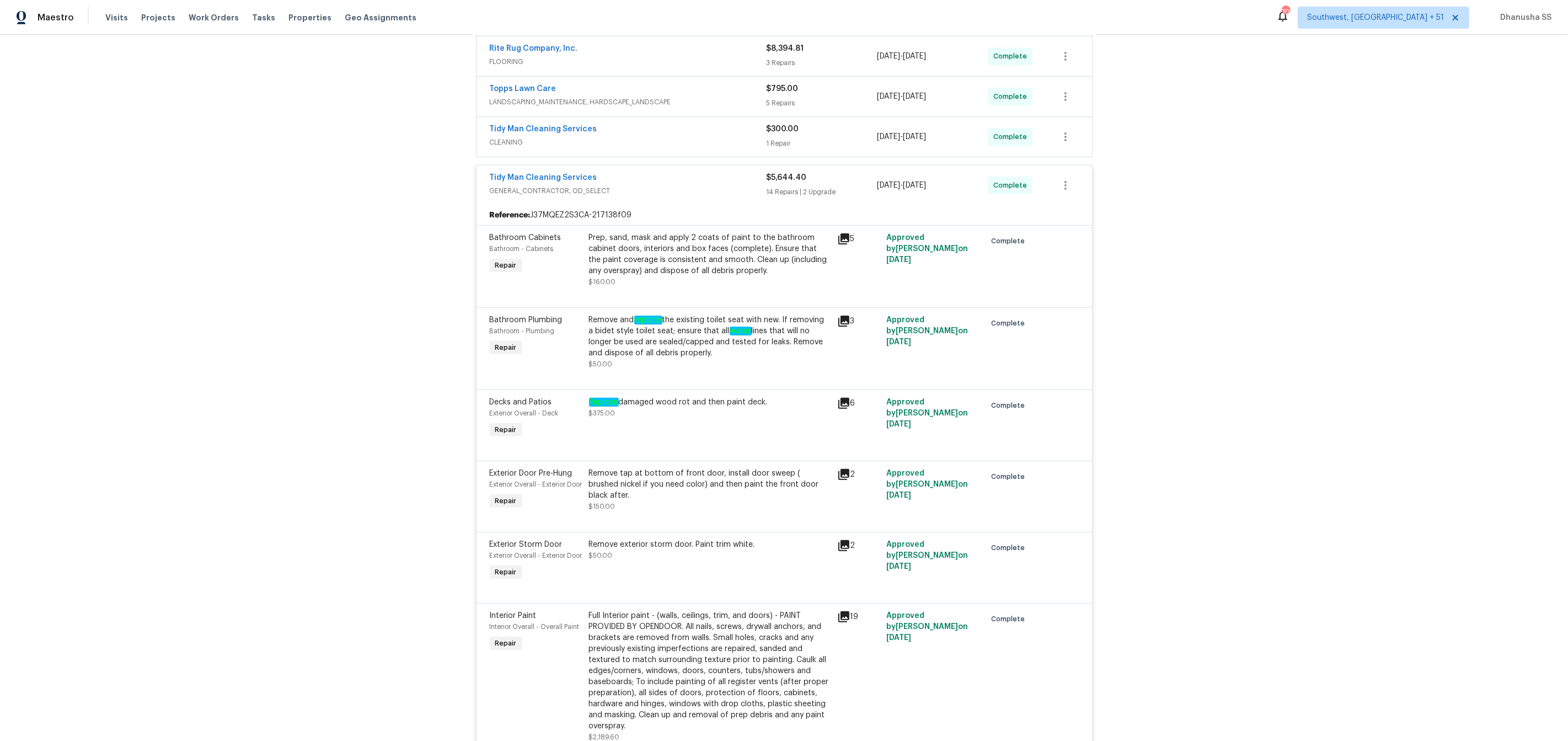
scroll to position [113, 0]
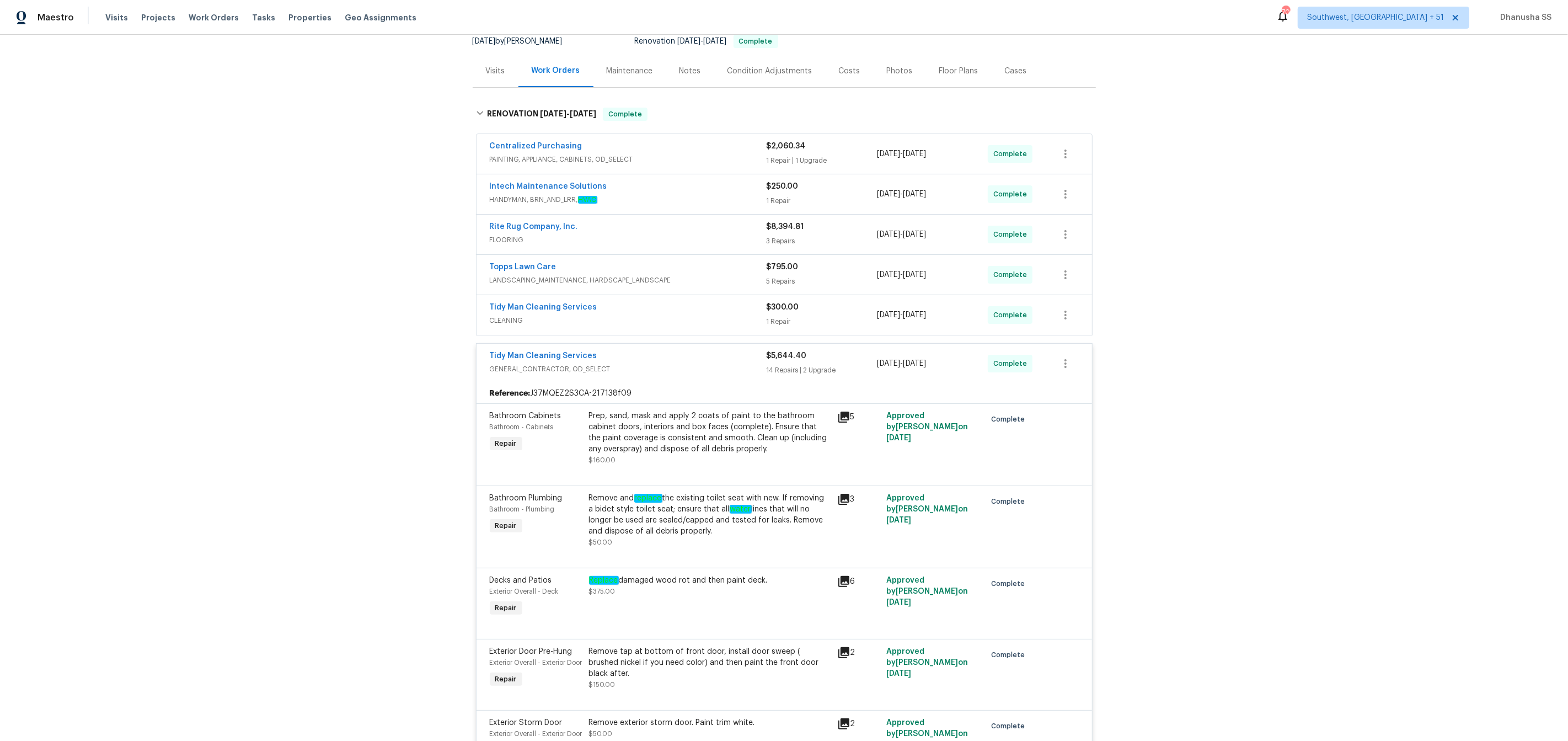
click at [722, 305] on div "Tidy Man Cleaning Services" at bounding box center [628, 309] width 277 height 13
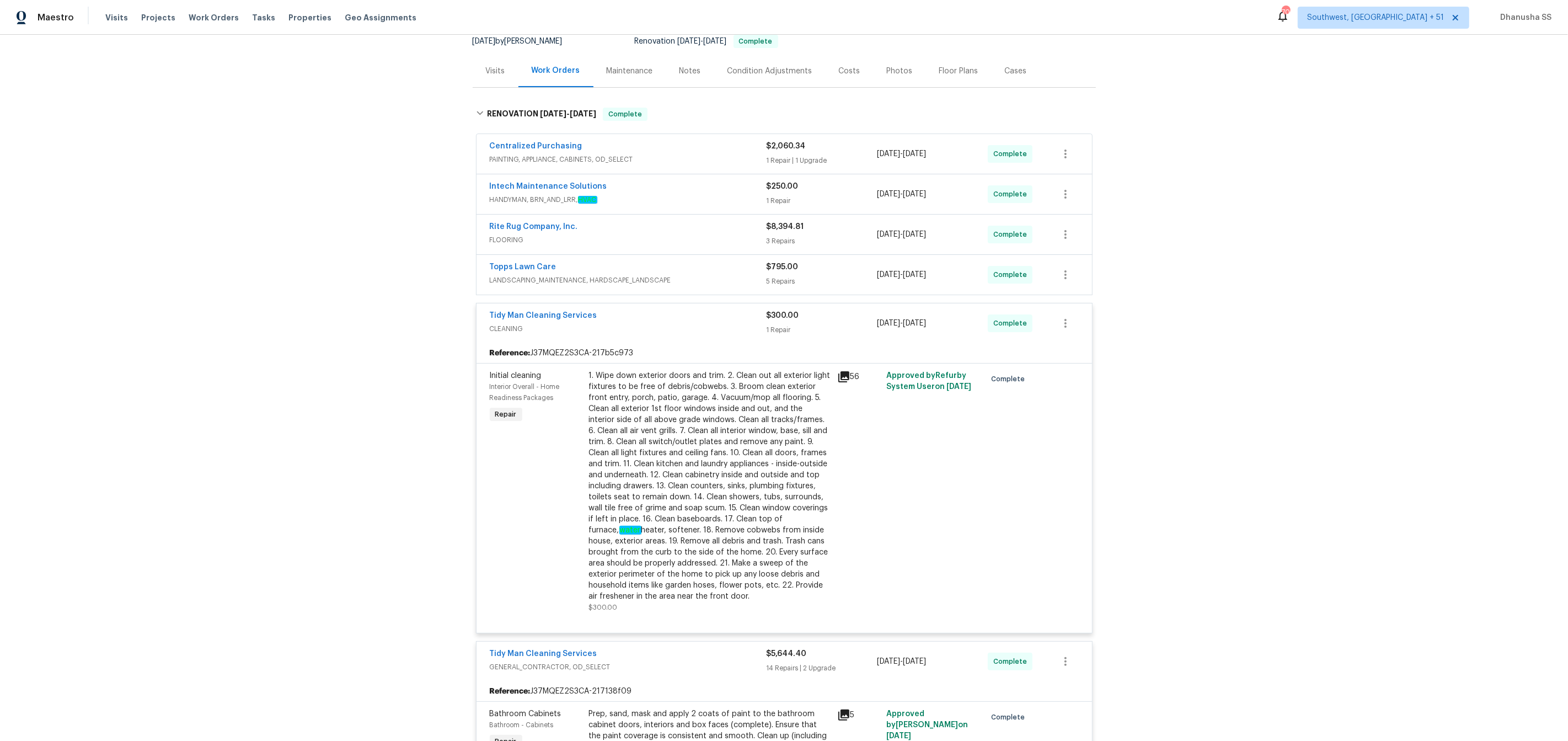
click at [726, 260] on div "Topps Lawn Care LANDSCAPING_MAINTENANCE, HARDSCAPE_LANDSCAPE $795.00 5 Repairs …" at bounding box center [784, 275] width 616 height 39
click at [723, 269] on div "Topps Lawn Care" at bounding box center [628, 268] width 277 height 13
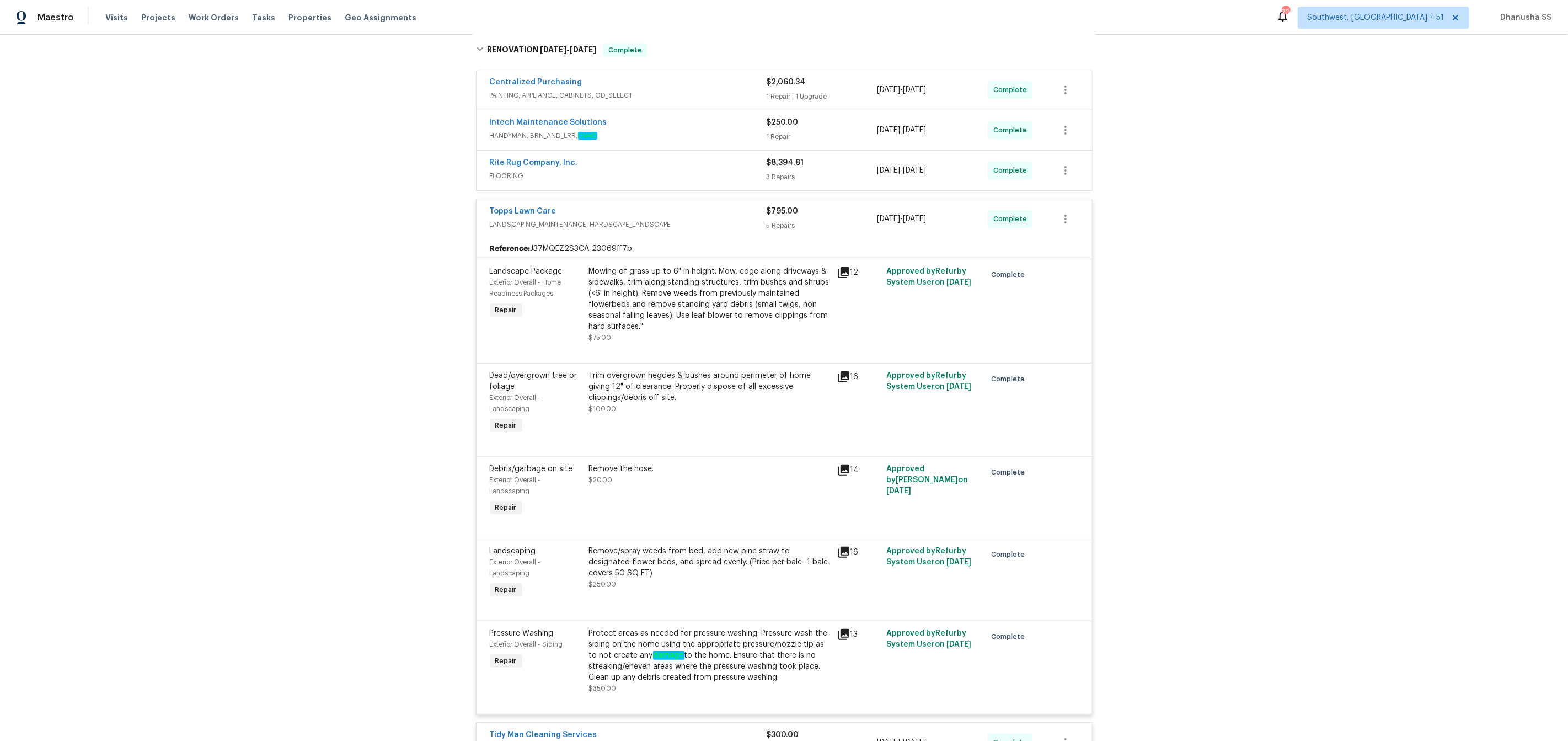
scroll to position [147, 0]
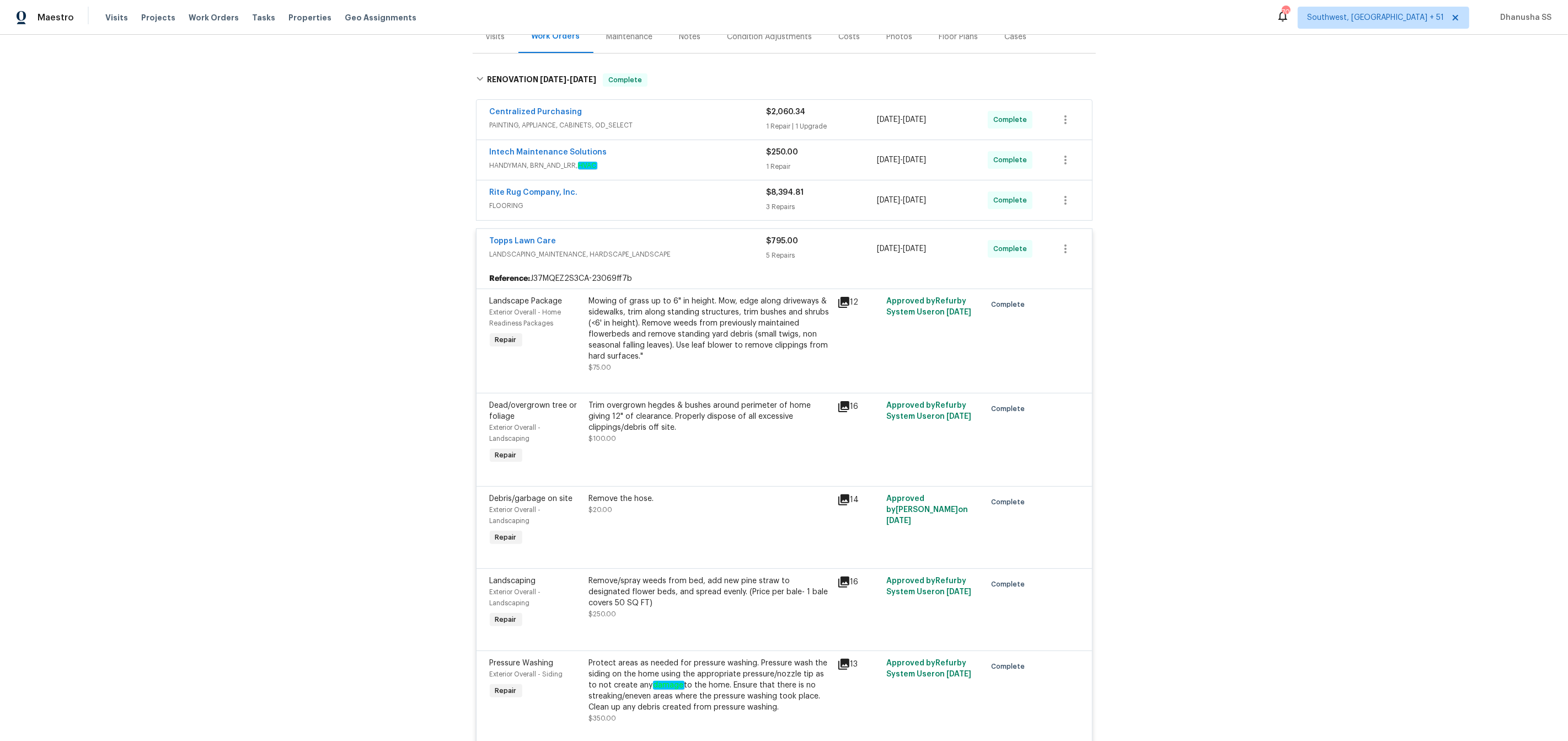
click at [689, 209] on span "FLOORING" at bounding box center [628, 205] width 277 height 11
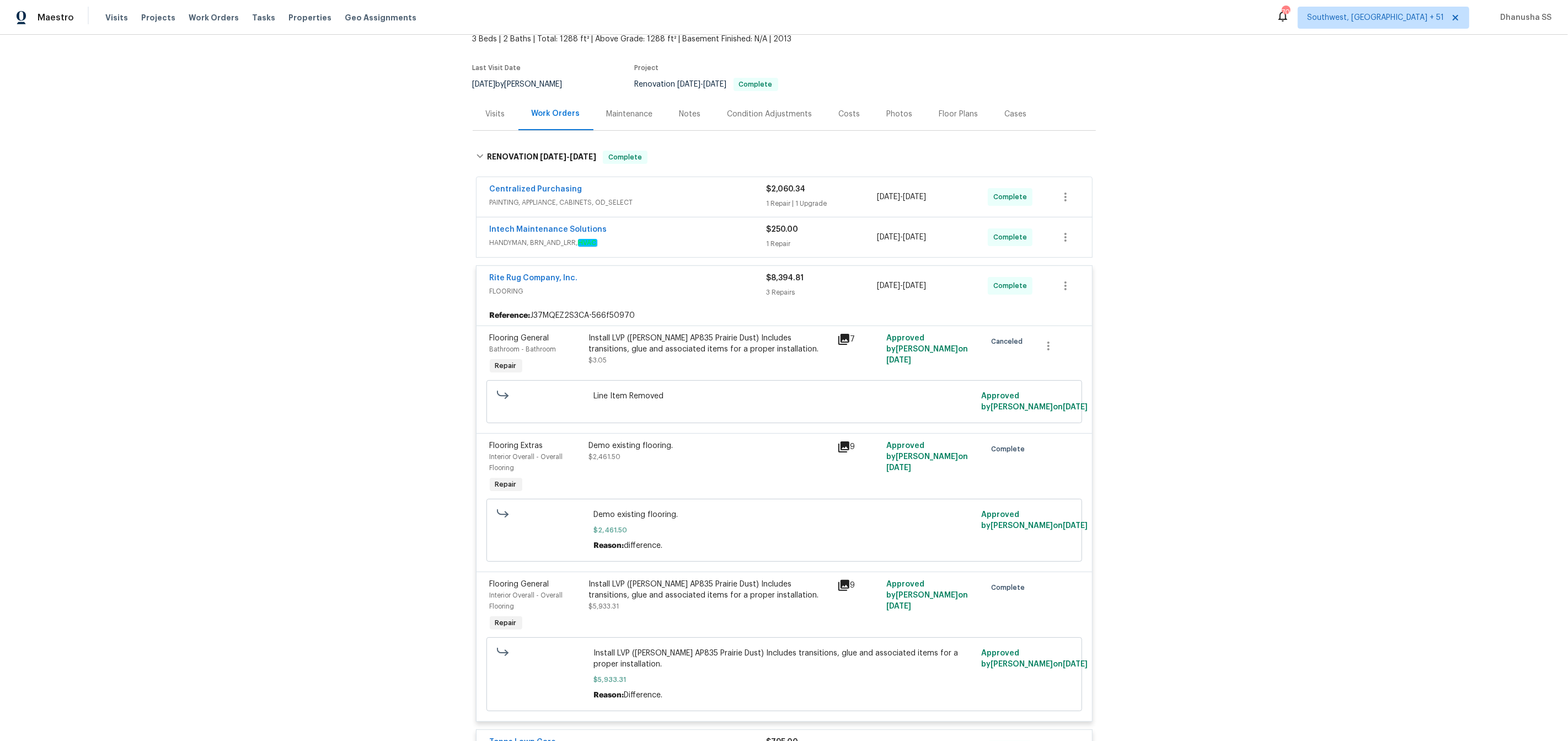
scroll to position [63, 0]
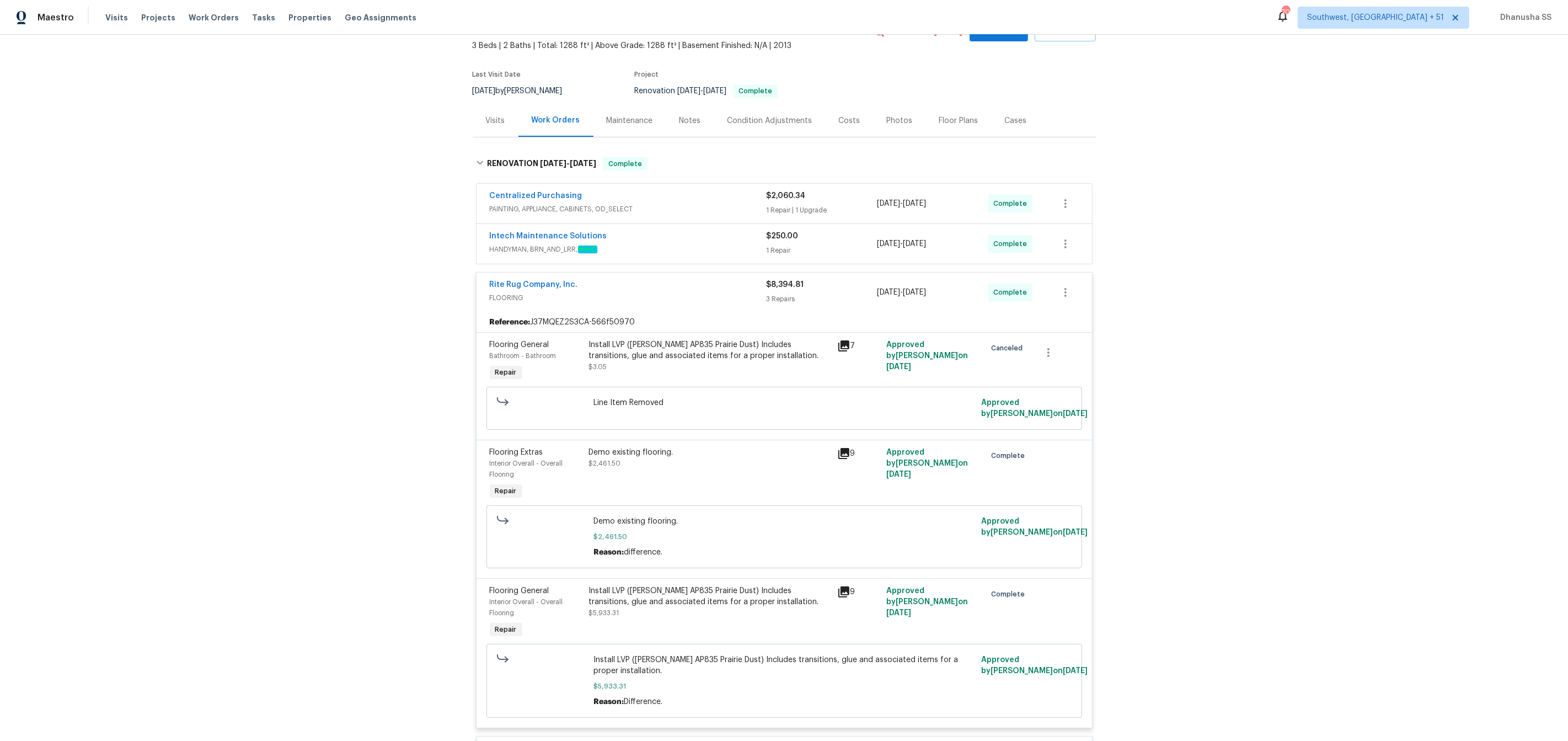
click at [679, 248] on span "HANDYMAN, BRN_AND_LRR, HVAC" at bounding box center [628, 249] width 277 height 11
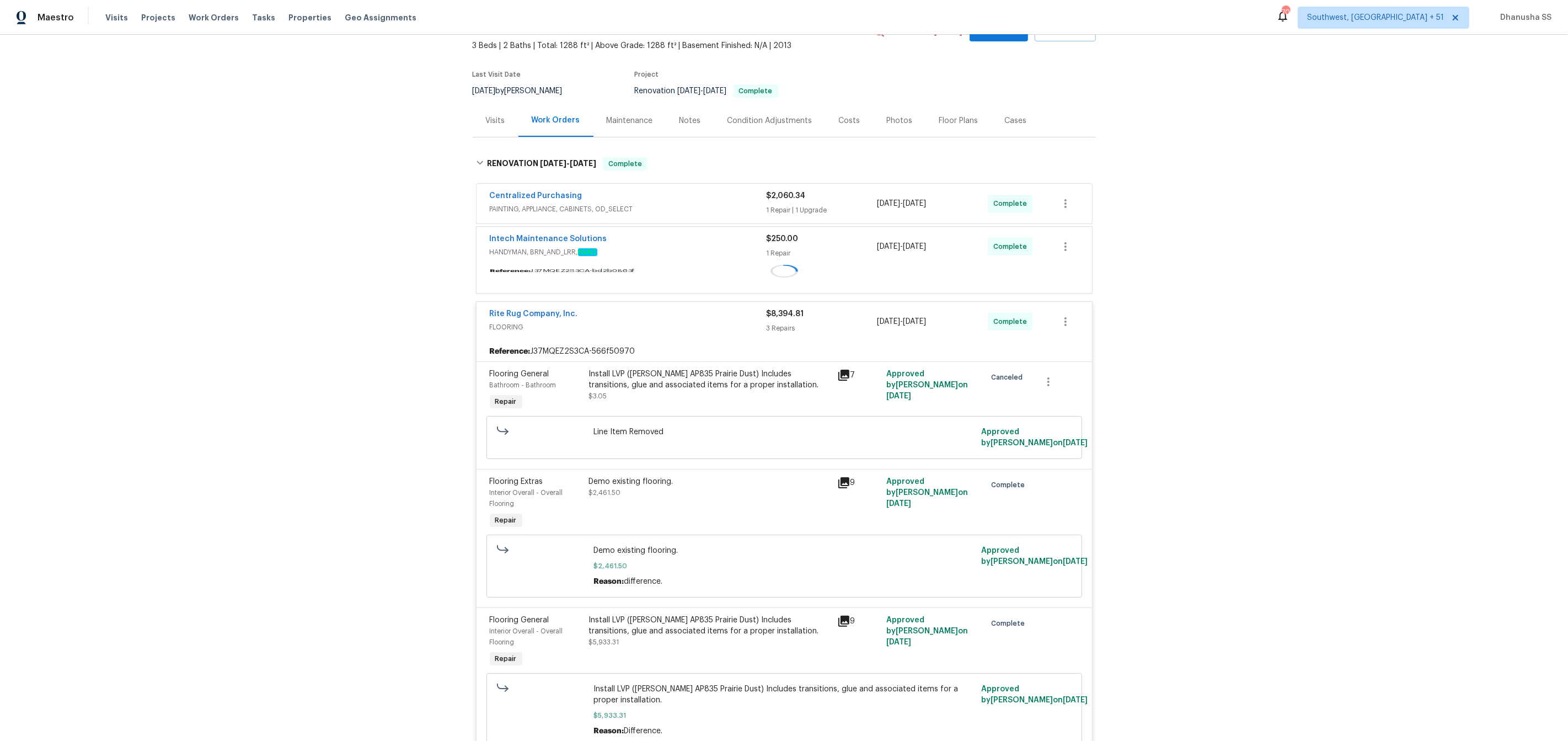
click at [679, 248] on div "Intech Maintenance Solutions HANDYMAN, BRN_AND_LRR, HVAC" at bounding box center [628, 245] width 277 height 24
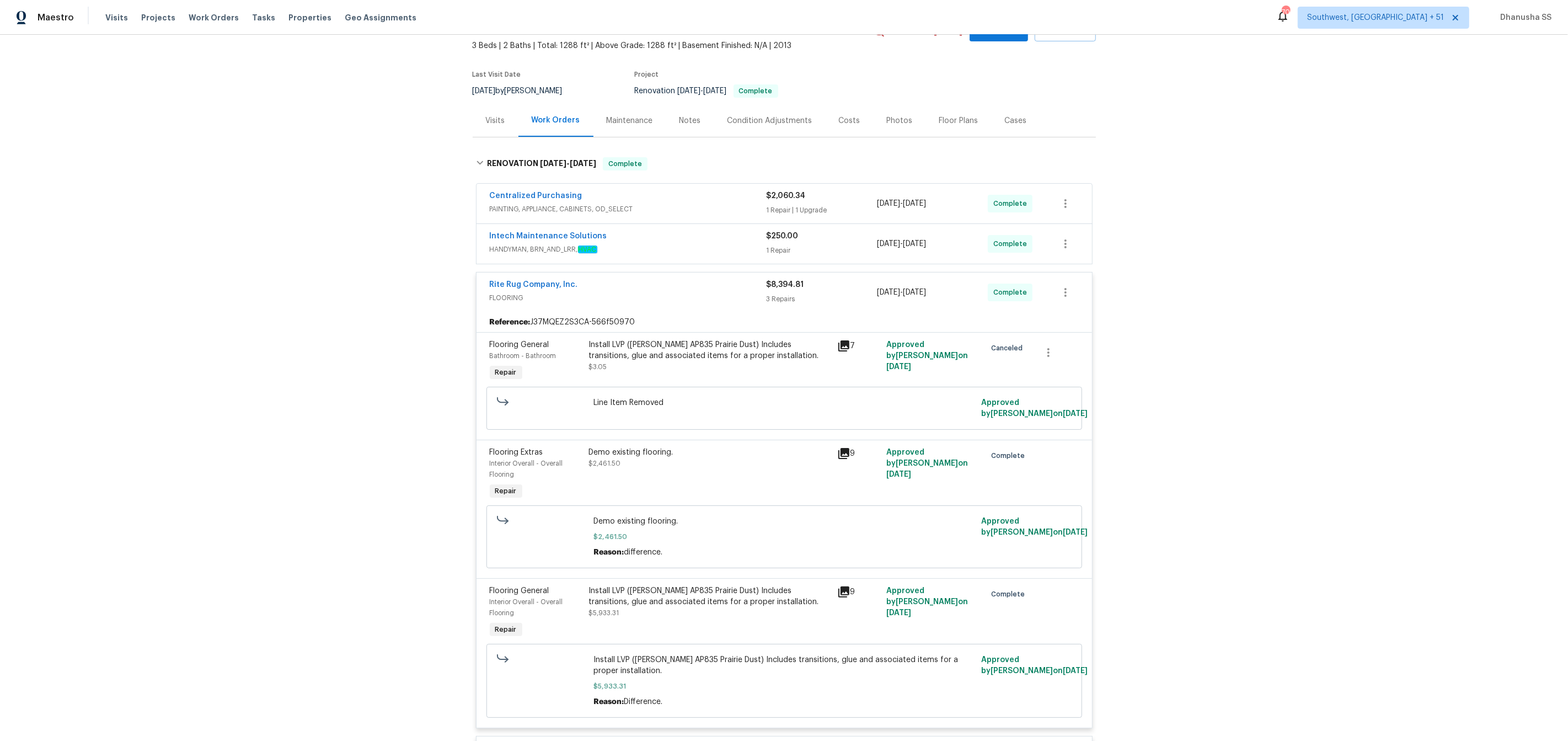
click at [679, 248] on span "HANDYMAN, BRN_AND_LRR, HVAC" at bounding box center [628, 249] width 277 height 11
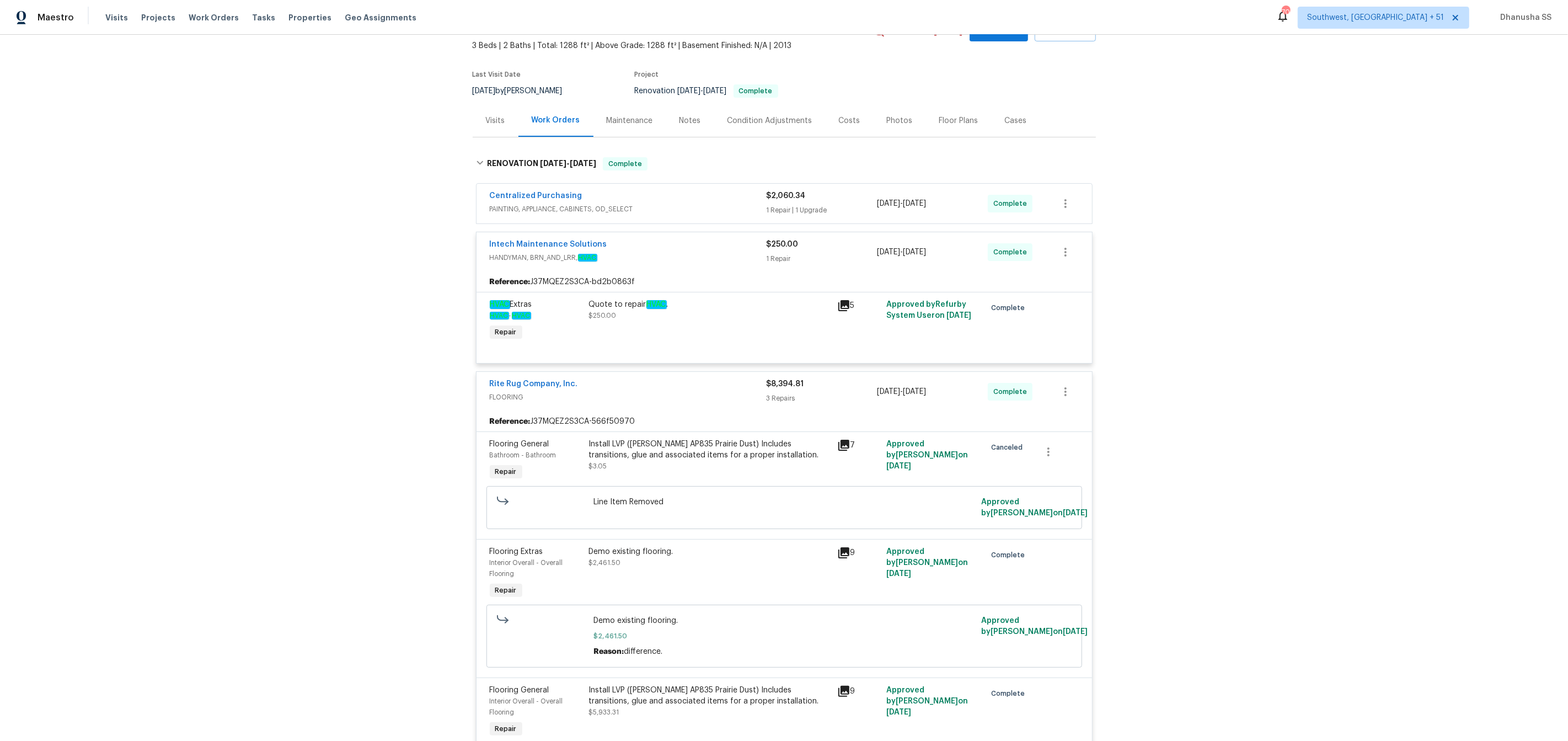
click at [728, 207] on span "PAINTING, APPLIANCE, CABINETS, OD_SELECT" at bounding box center [628, 209] width 277 height 11
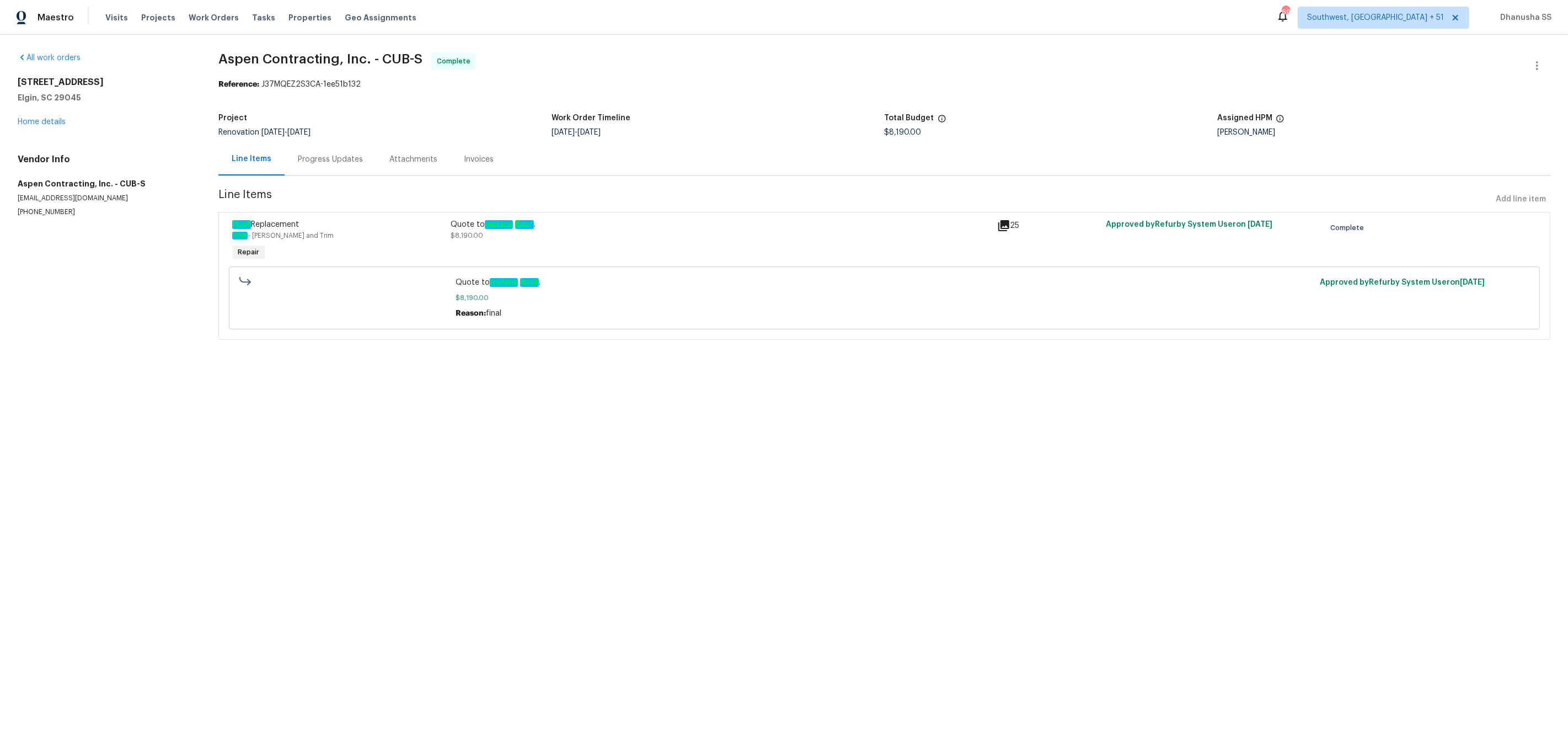
click at [313, 154] on div "Progress Updates" at bounding box center [330, 160] width 65 height 11
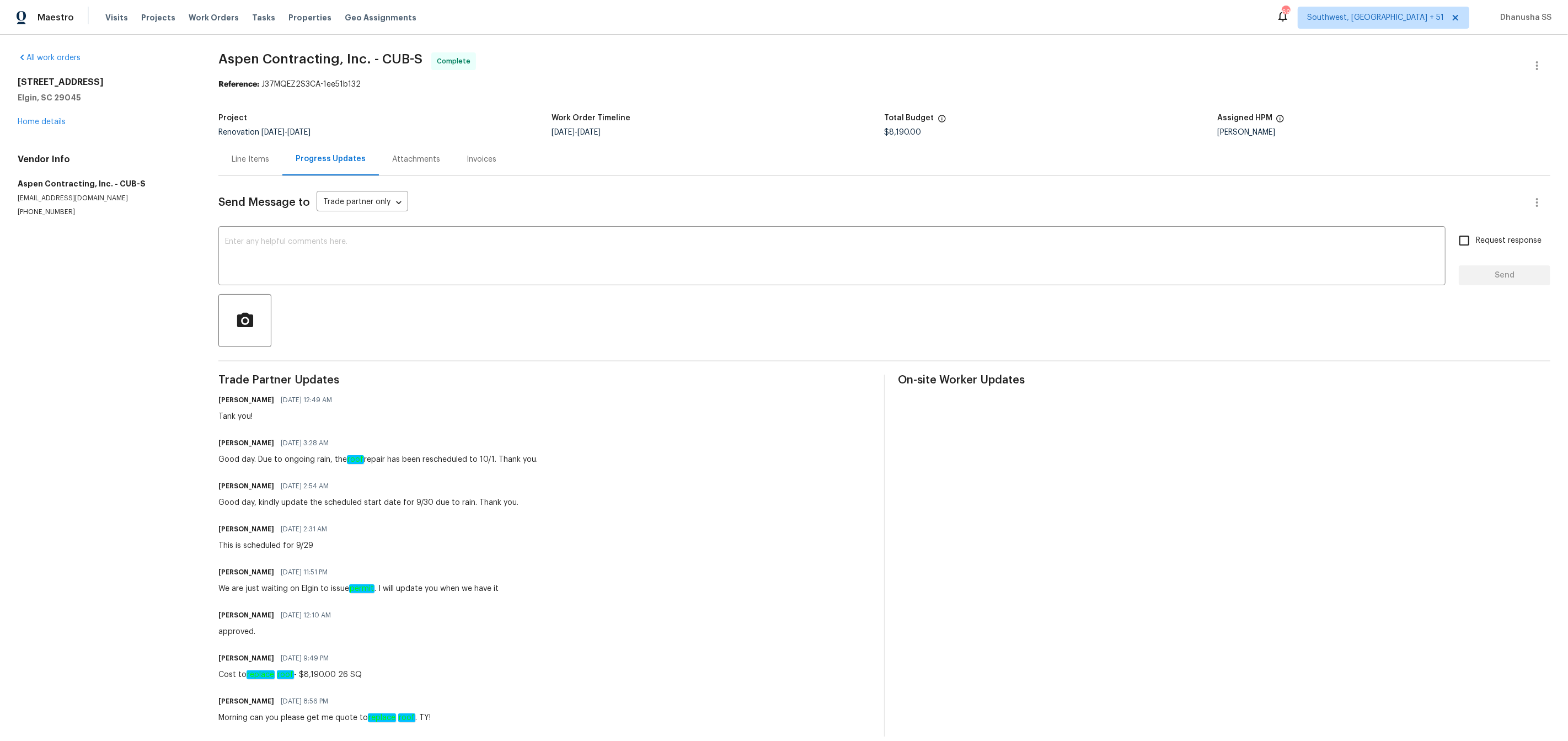
scroll to position [13, 0]
